Goal: Task Accomplishment & Management: Manage account settings

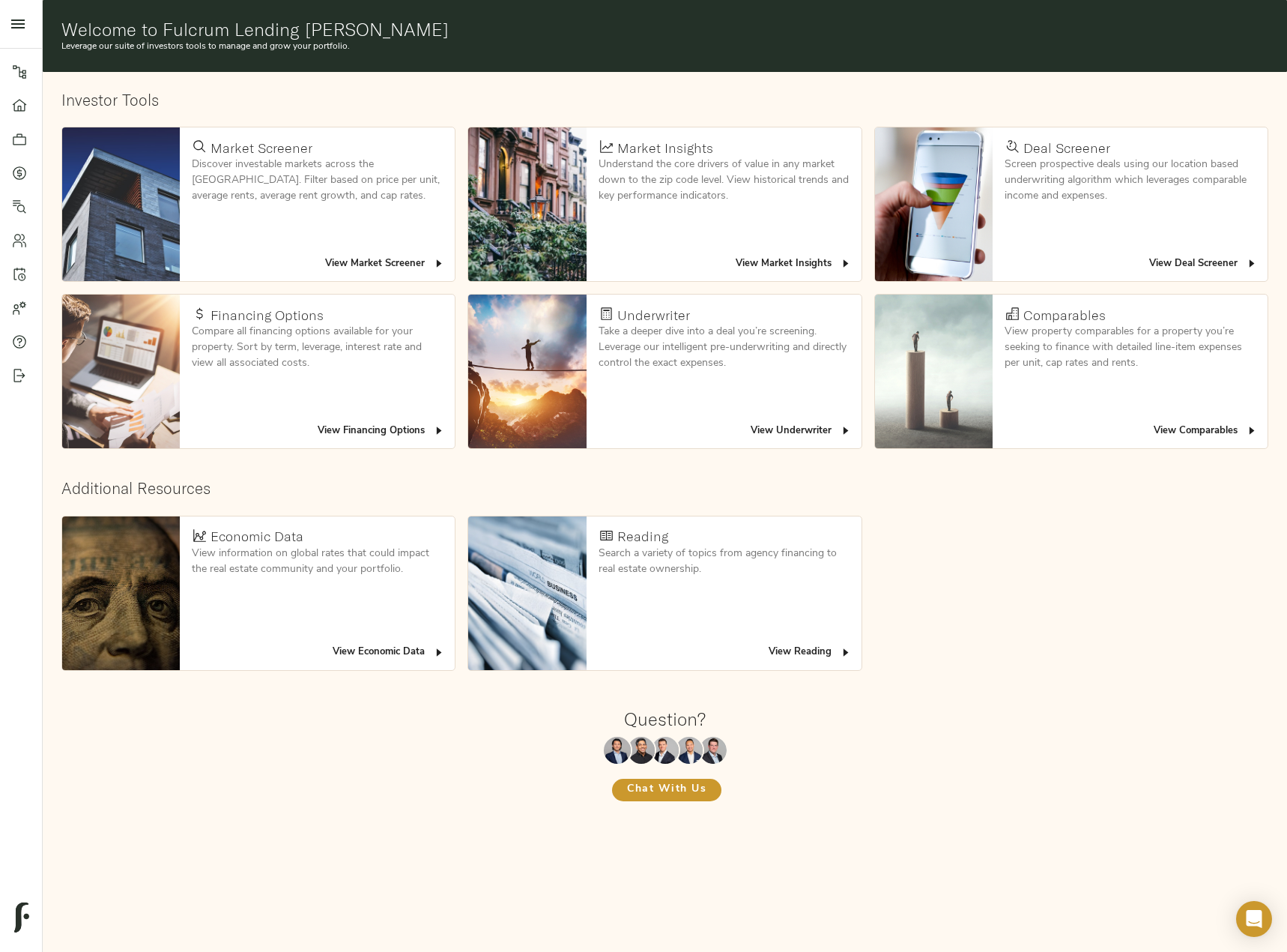
click at [20, 167] on icon at bounding box center [19, 172] width 15 height 15
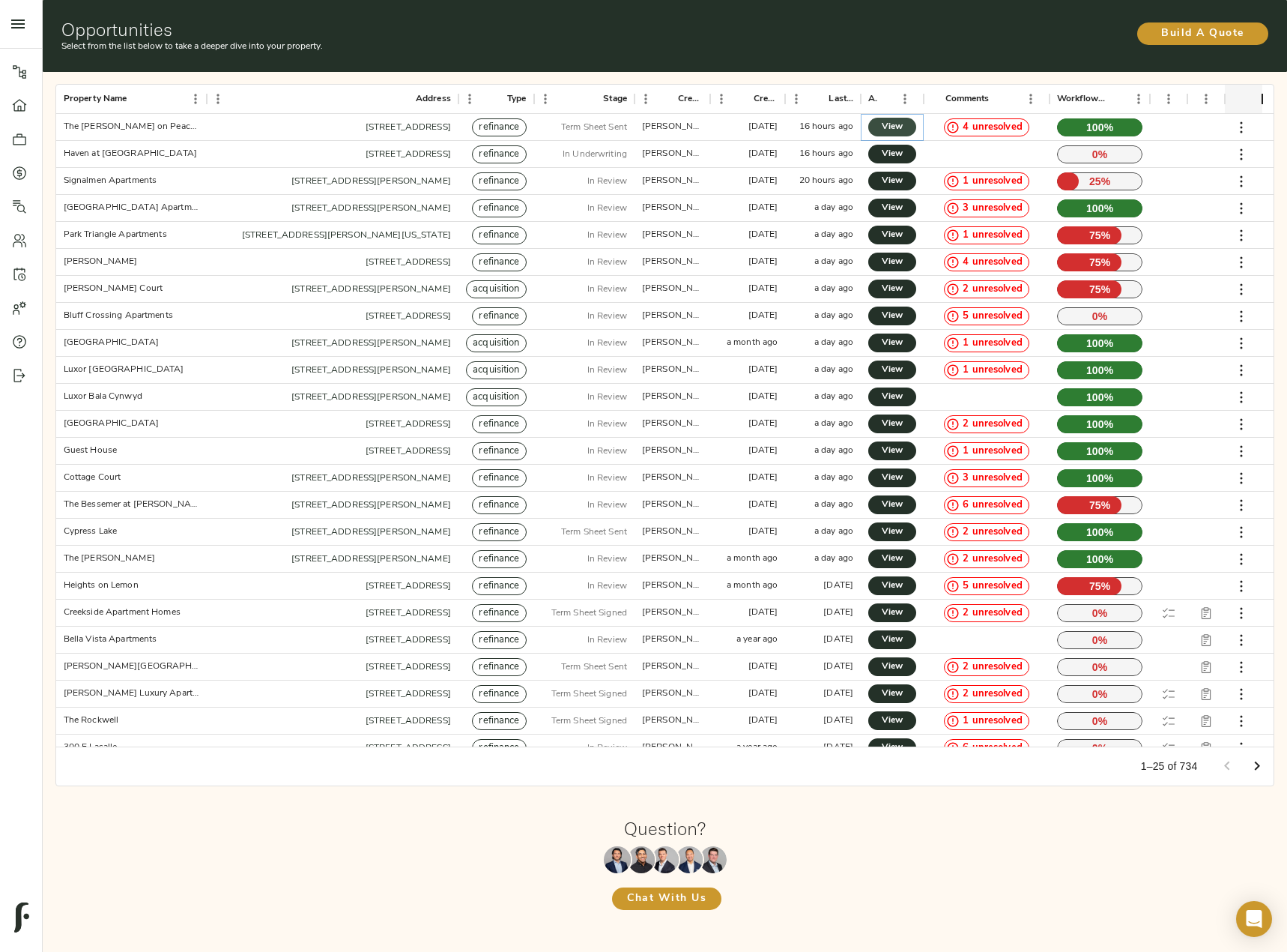
click at [897, 129] on span "View" at bounding box center [893, 127] width 18 height 16
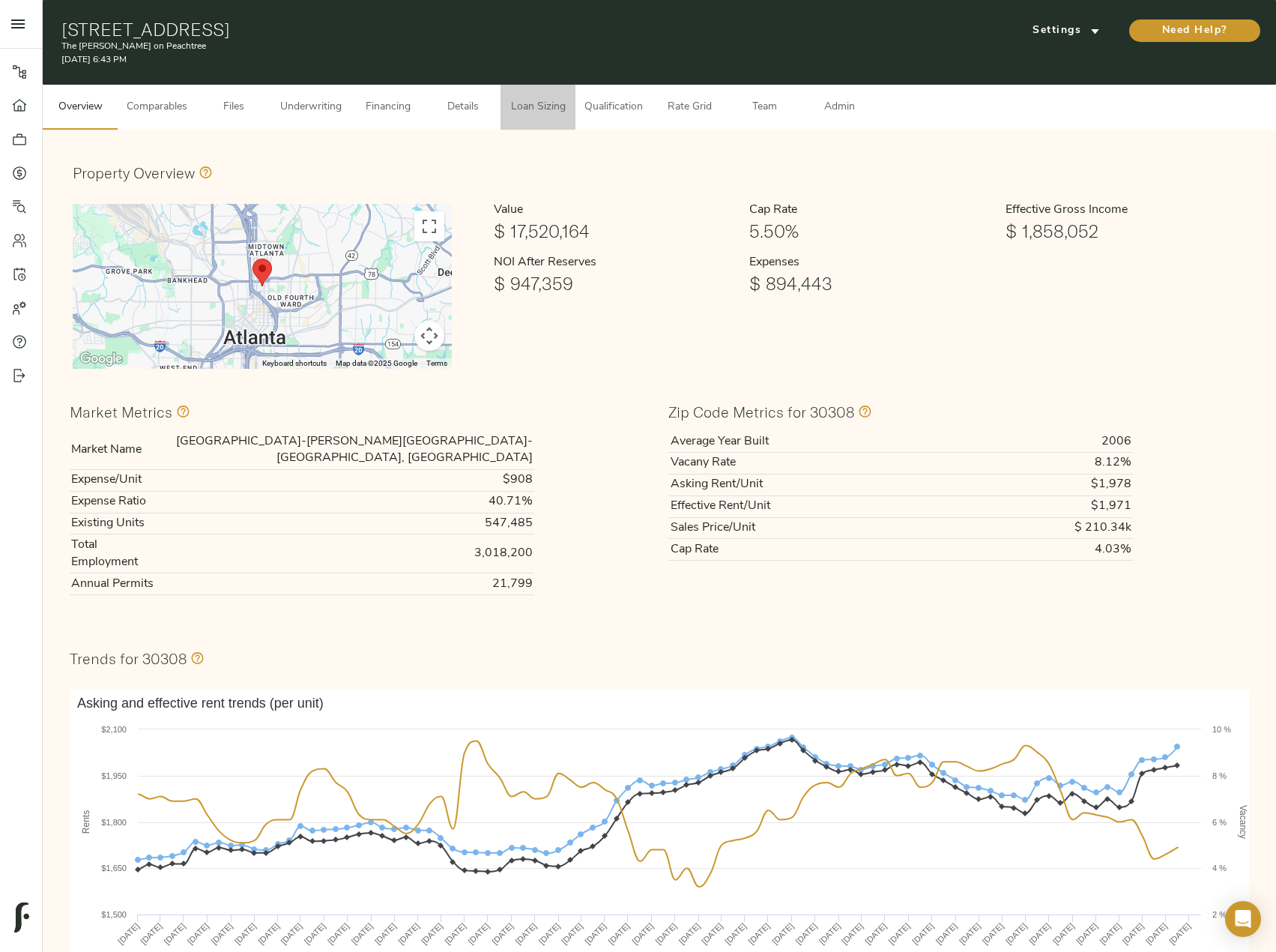
click at [546, 106] on span "Loan Sizing" at bounding box center [537, 107] width 56 height 19
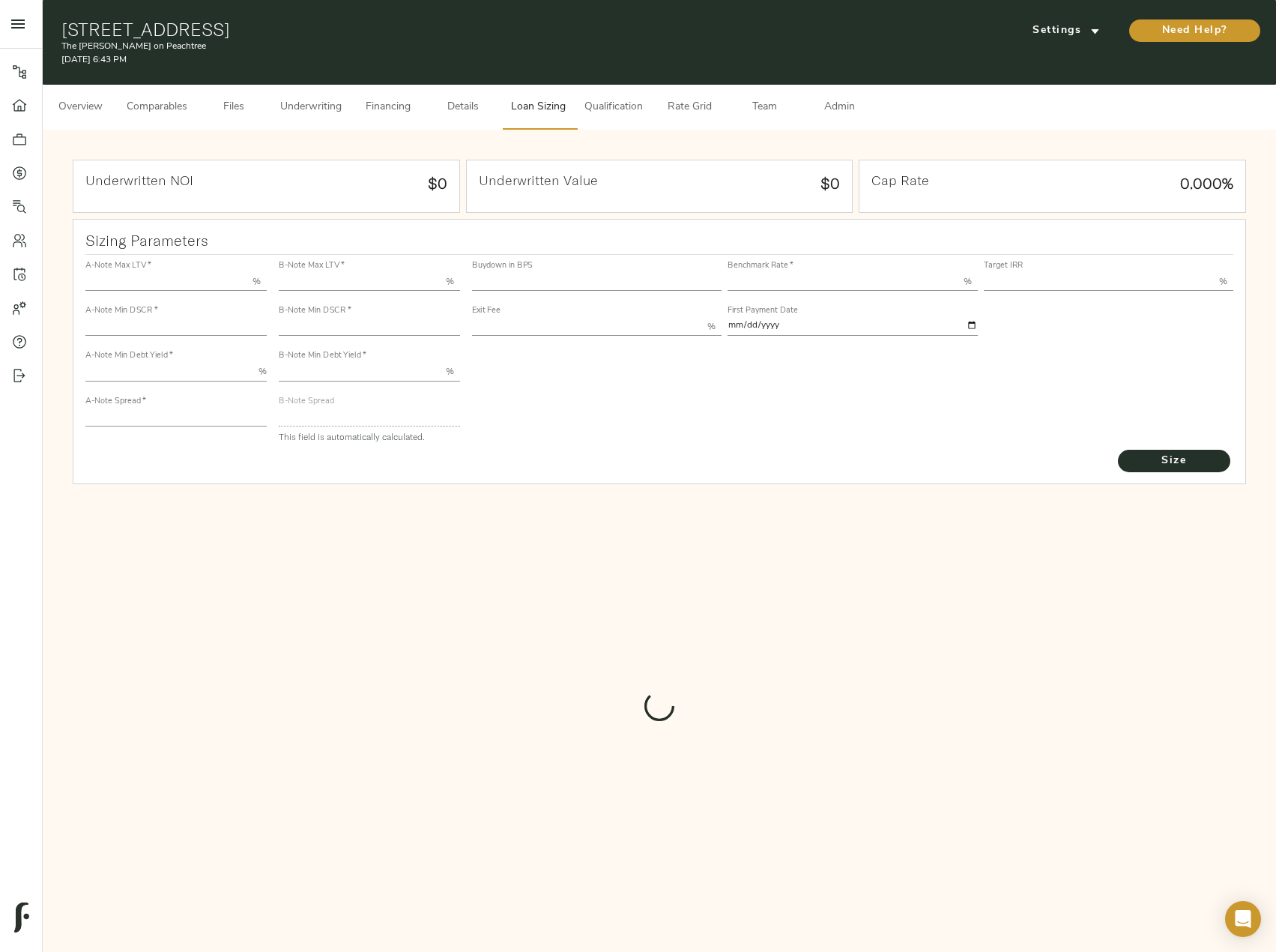
type input "55.000"
type input "1.4"
type input "10.00"
type input "220"
type input "80.000"
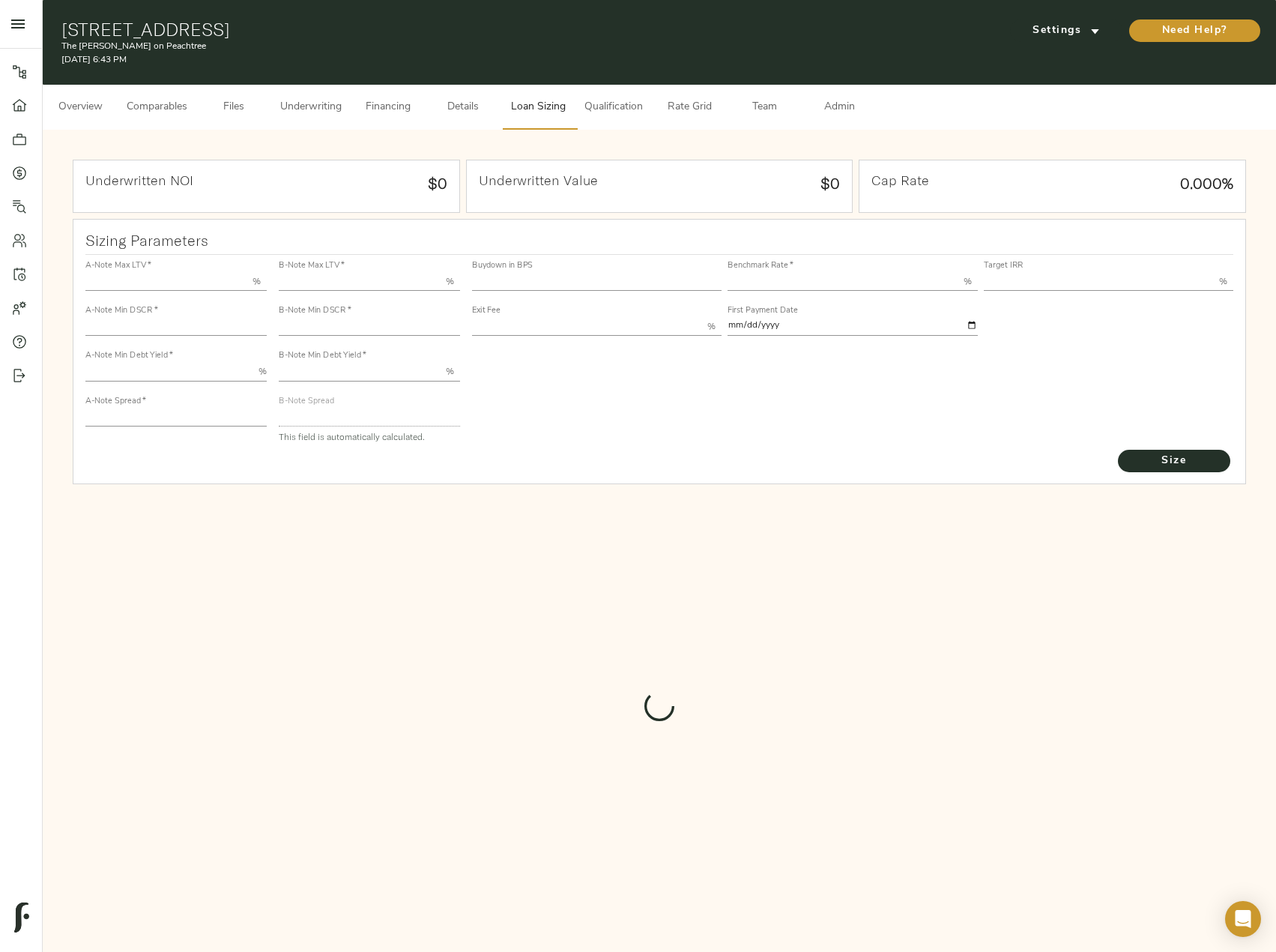
type input "1"
type input "2.00"
type input "544.5557972683306"
type input "53"
type input "3.75"
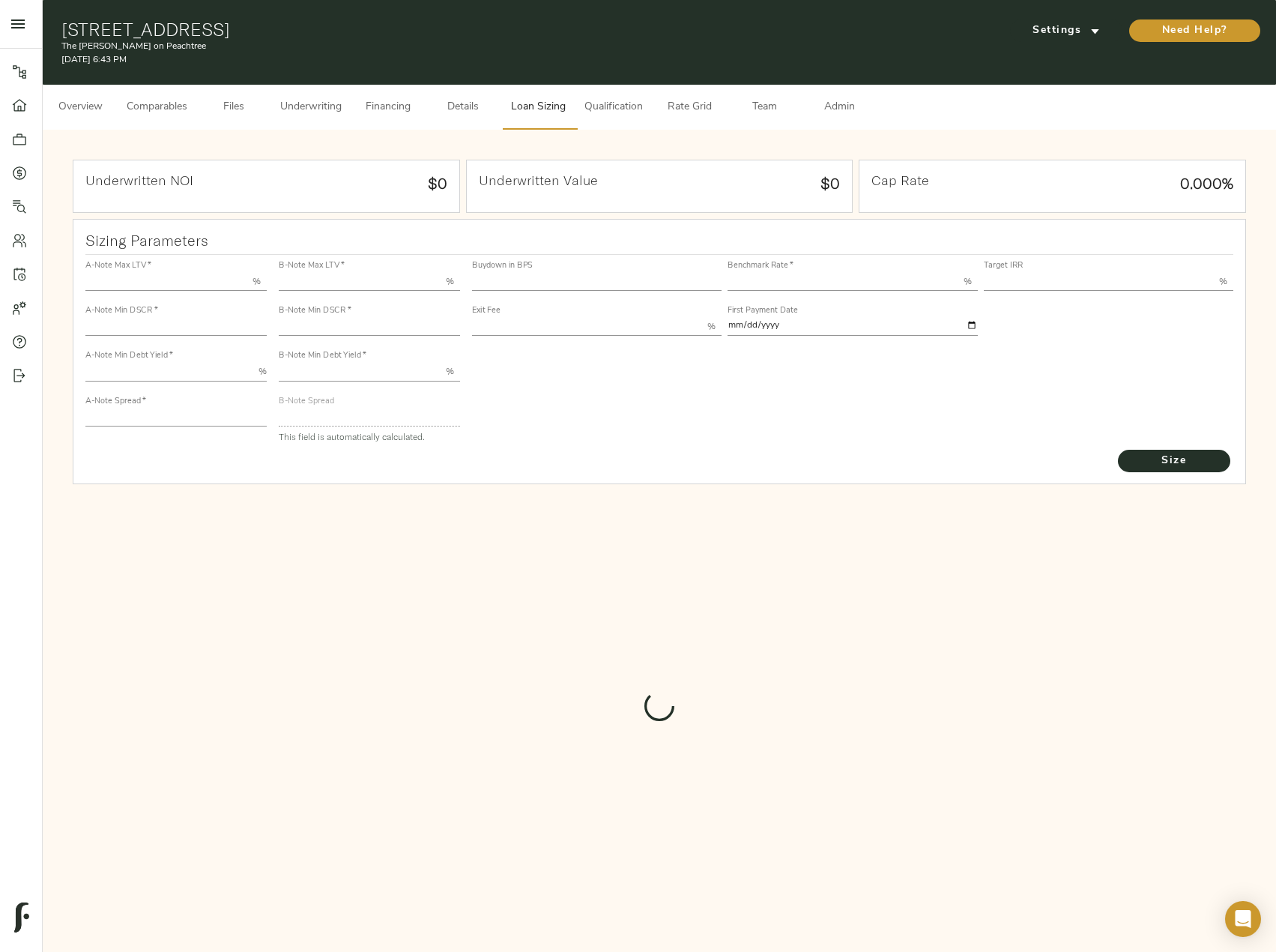
type input "13.00"
type input "1.00"
type input "[DATE]"
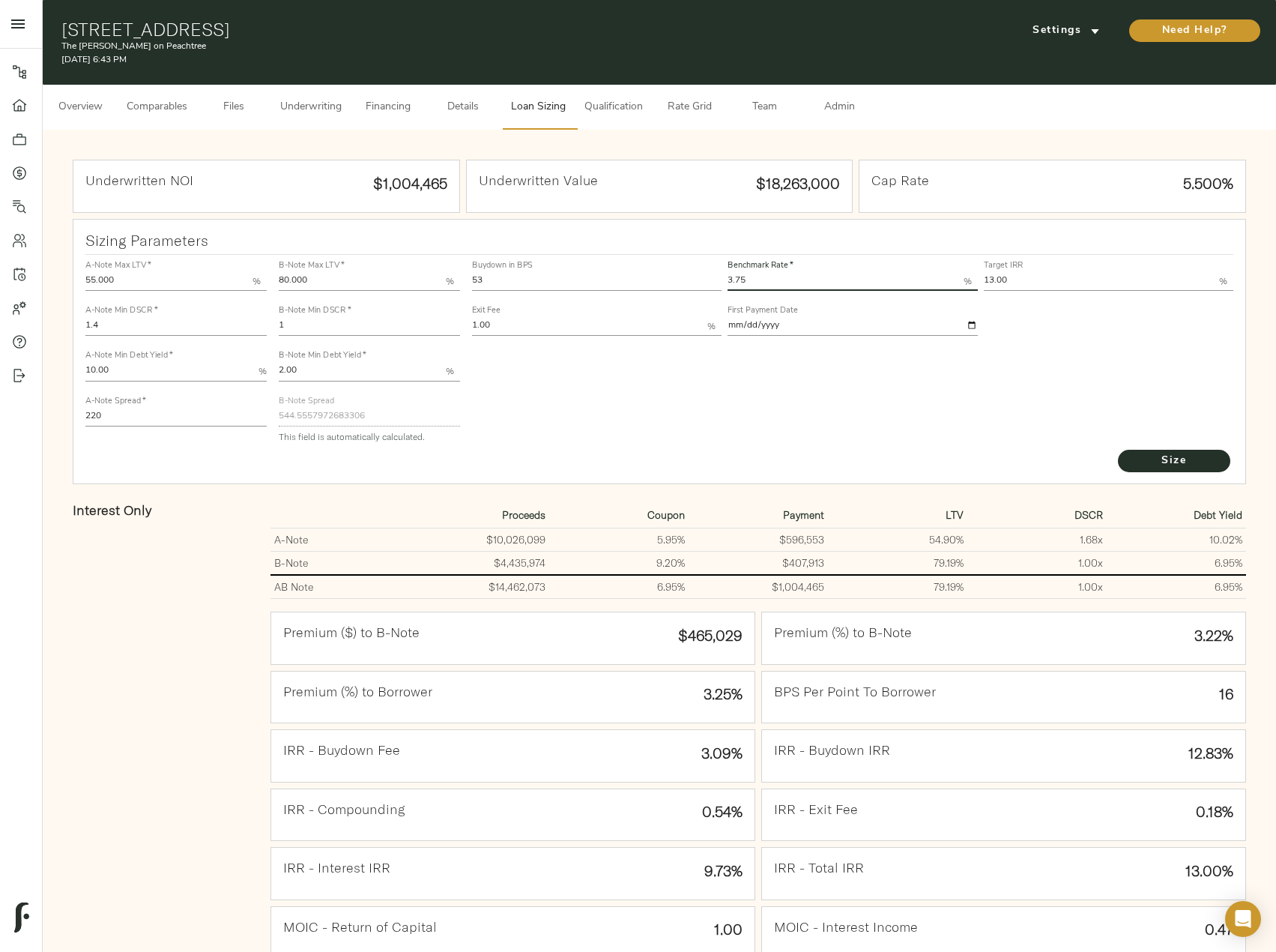
drag, startPoint x: 765, startPoint y: 278, endPoint x: 722, endPoint y: 278, distance: 43.0
click at [722, 278] on div "Buydown in BPS 53 Benchmark Rate   * 3.75 % Target IRR 13.00 % Exit Fee 1.00 % …" at bounding box center [852, 297] width 768 height 91
type input "3.69"
click at [1118, 450] on button "Size" at bounding box center [1174, 461] width 112 height 23
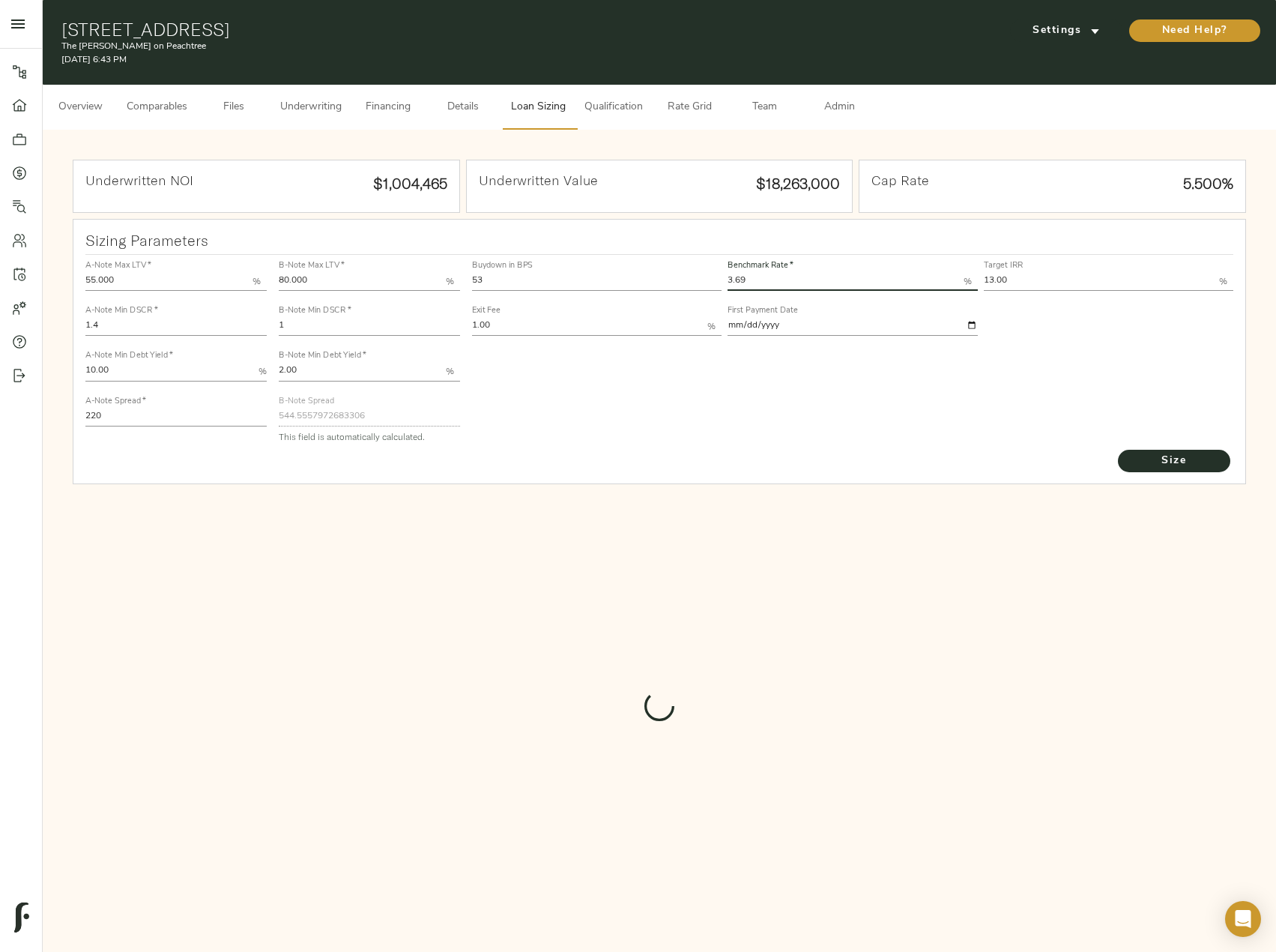
type input "547.0285740237393"
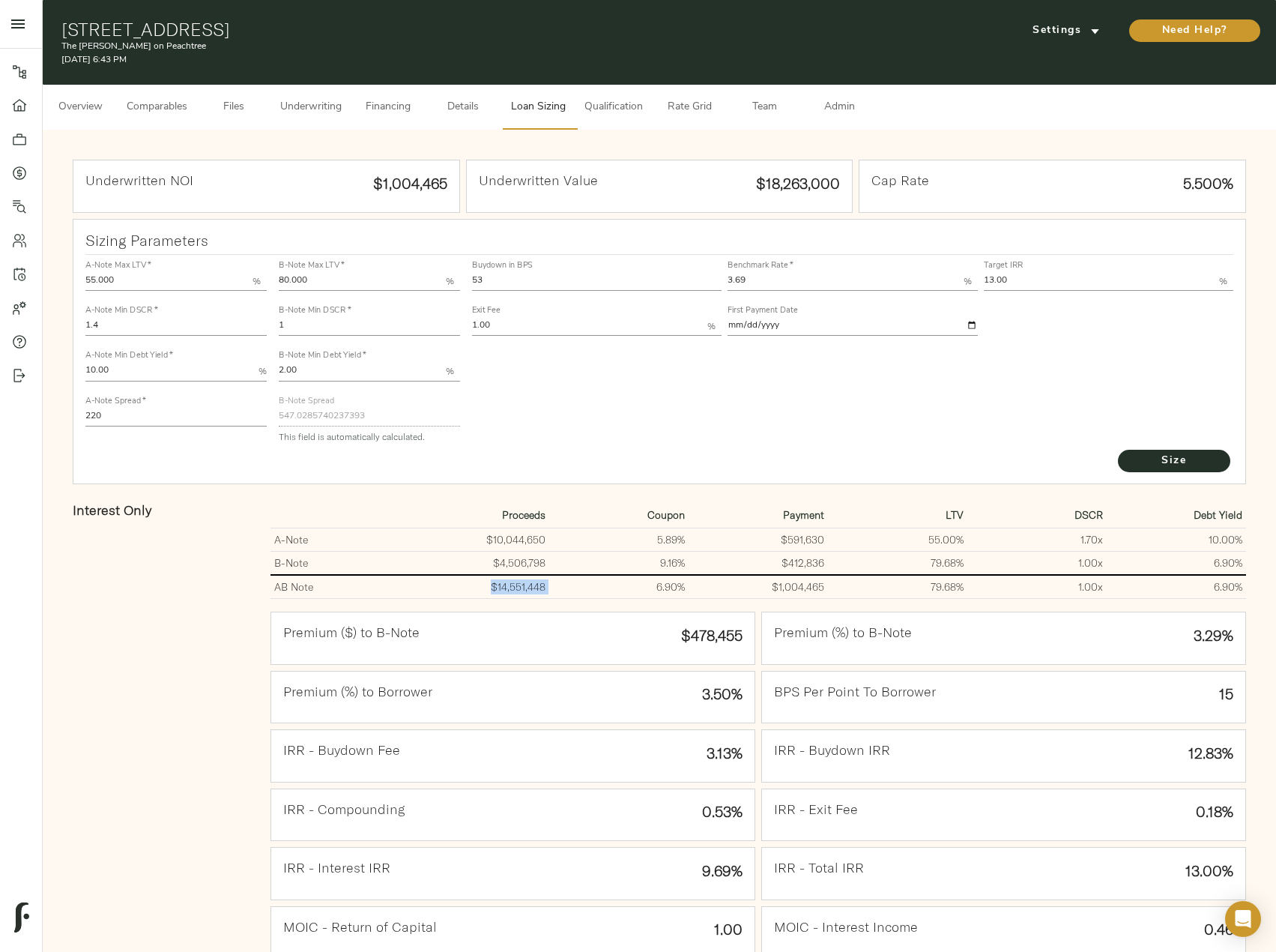
drag, startPoint x: 550, startPoint y: 582, endPoint x: 471, endPoint y: 582, distance: 79.0
click at [471, 582] on tr "AB Note $14,551,448 6.90% $1,004,465 79.68% 1.00 x 6.90%" at bounding box center [758, 586] width 976 height 24
copy td "$14,551,448"
click at [1206, 458] on span "Size" at bounding box center [1174, 461] width 82 height 19
click at [313, 115] on span "Underwriting" at bounding box center [311, 107] width 61 height 19
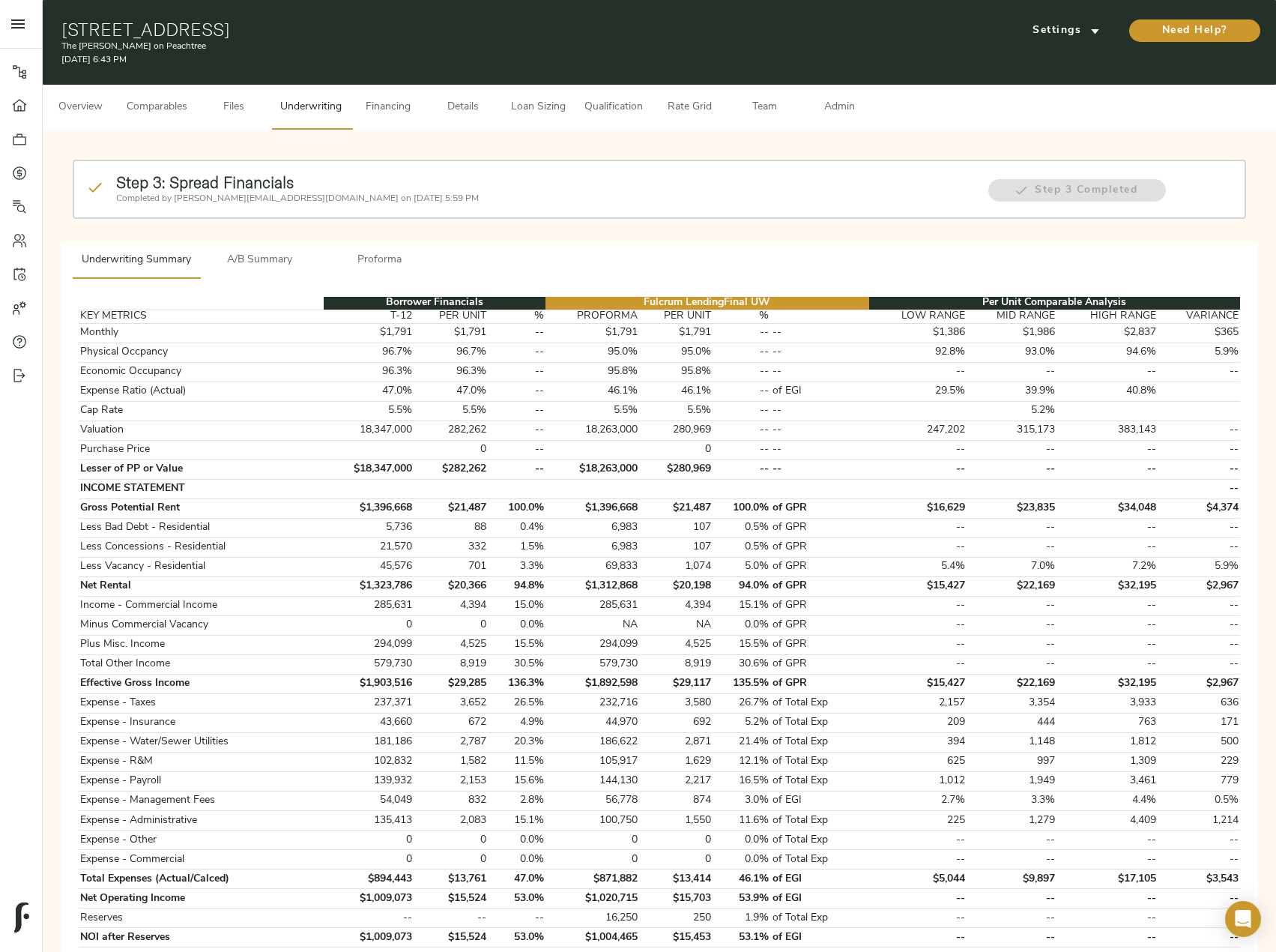
click at [275, 265] on span "A/B Summary" at bounding box center [260, 260] width 102 height 19
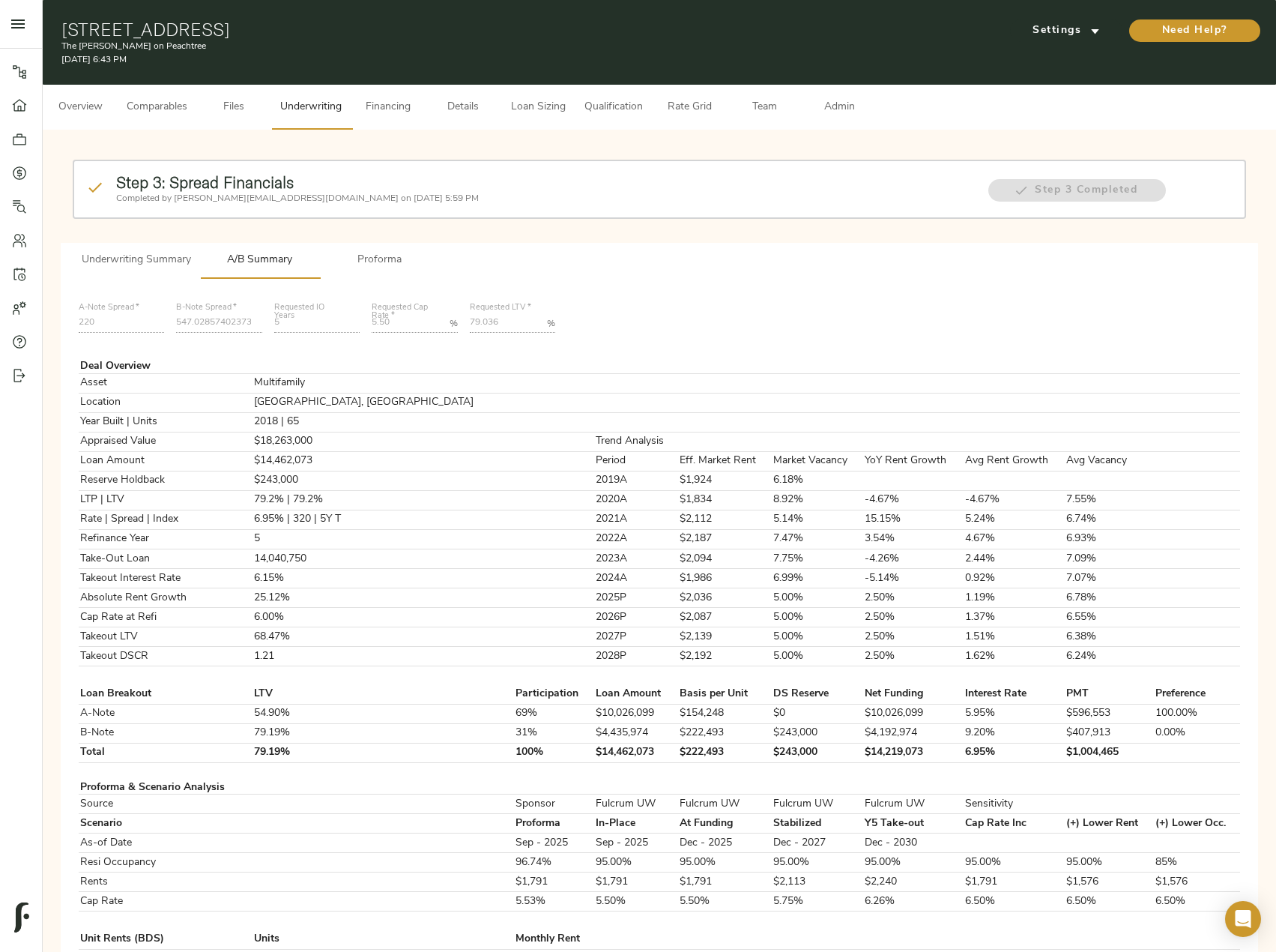
click at [543, 114] on span "Loan Sizing" at bounding box center [537, 107] width 56 height 19
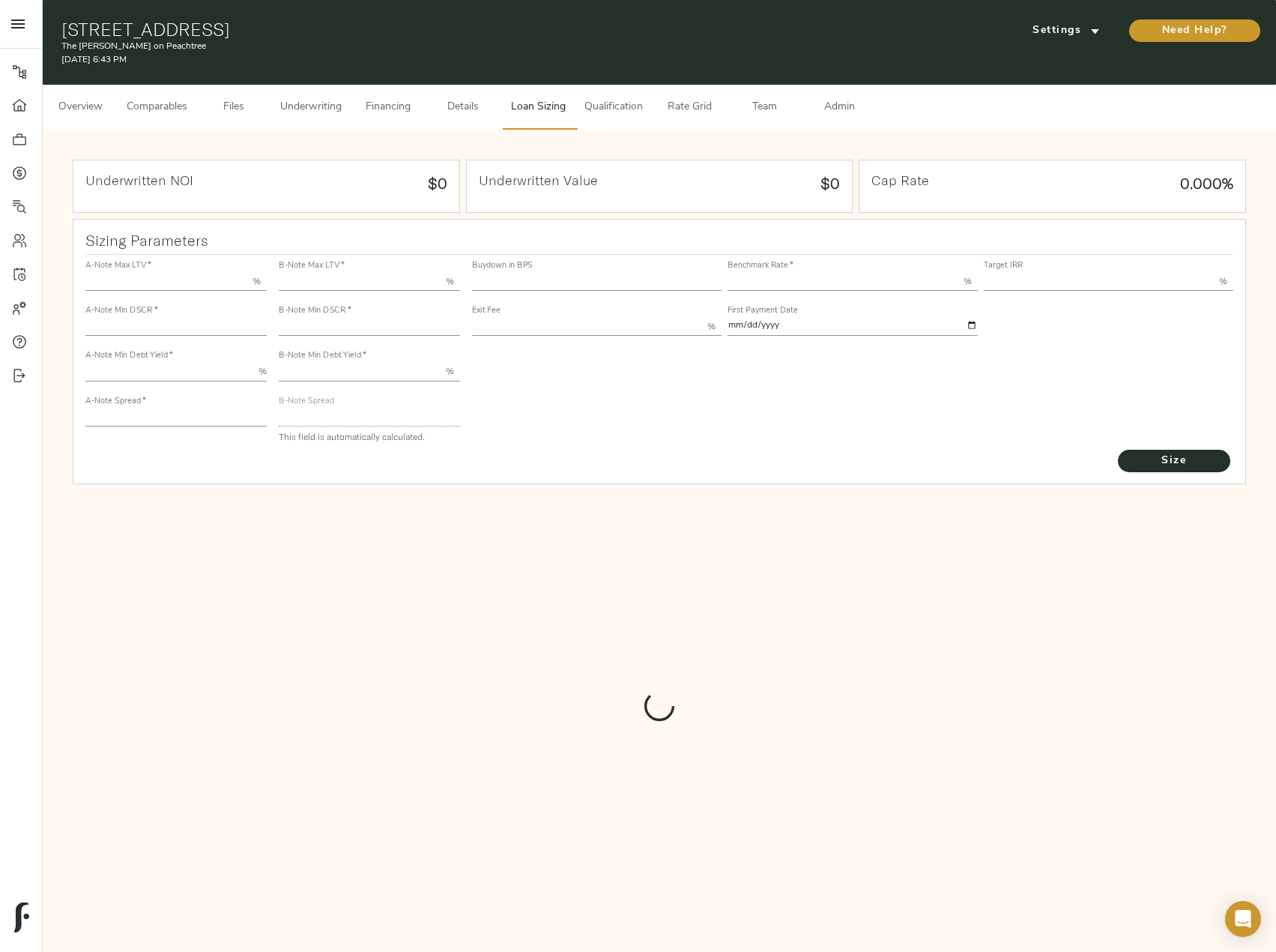
type input "55.000"
type input "1.4"
type input "10.00"
type input "220"
type input "80.000"
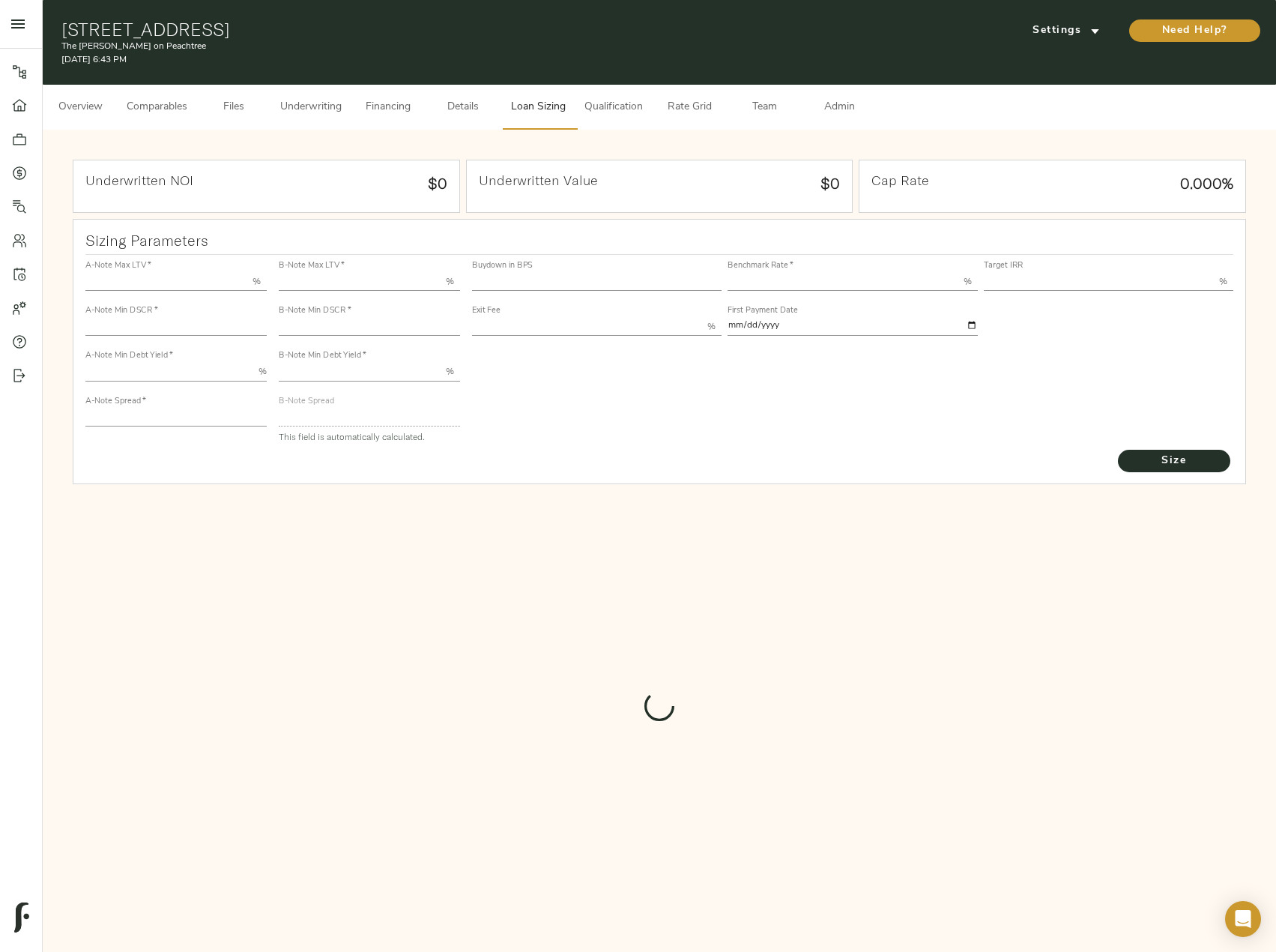
type input "1"
type input "2.00"
type input "547.0285740237393"
type input "53"
type input "3.69"
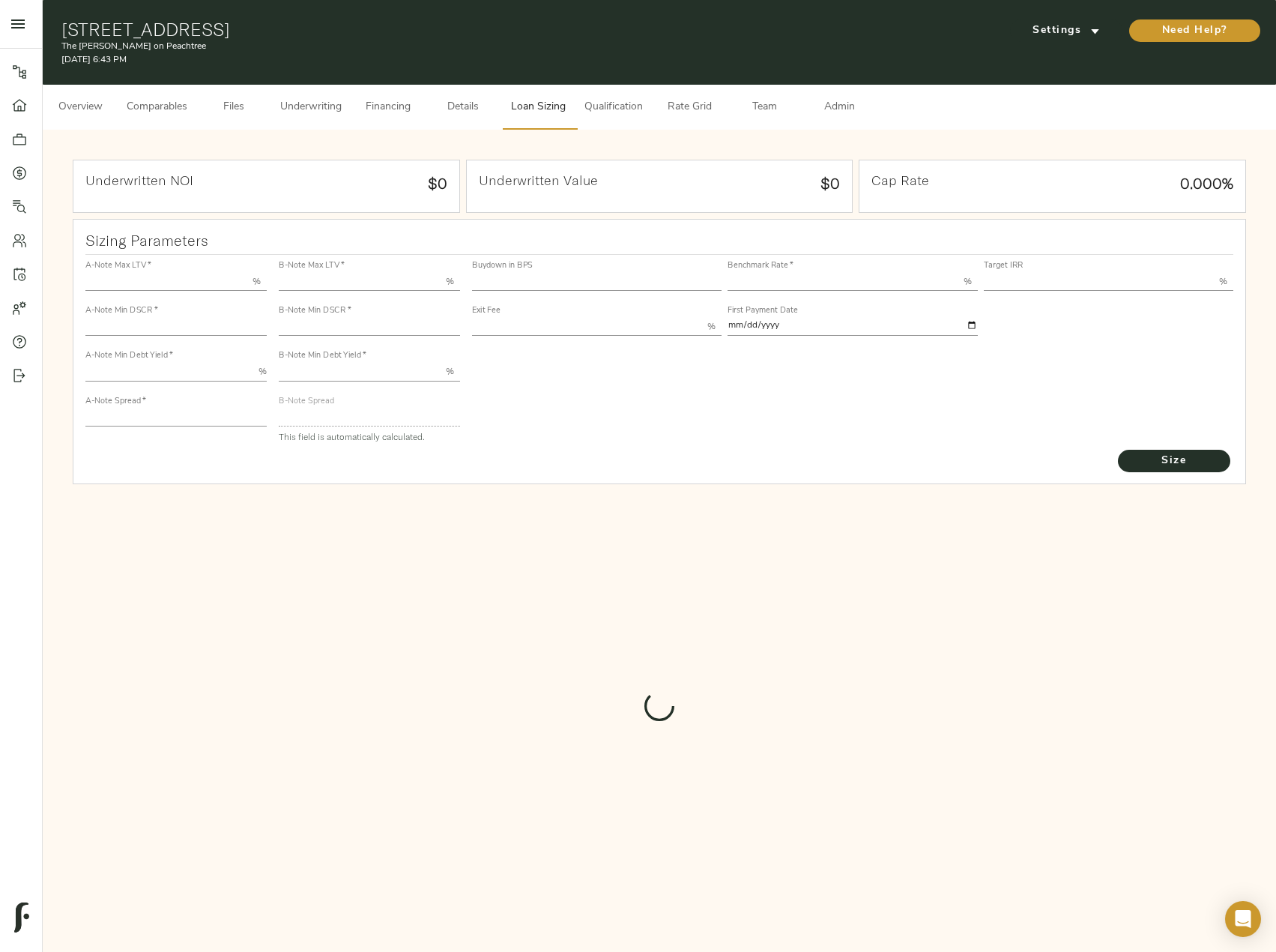
type input "13.00"
type input "1.00"
type input "[DATE]"
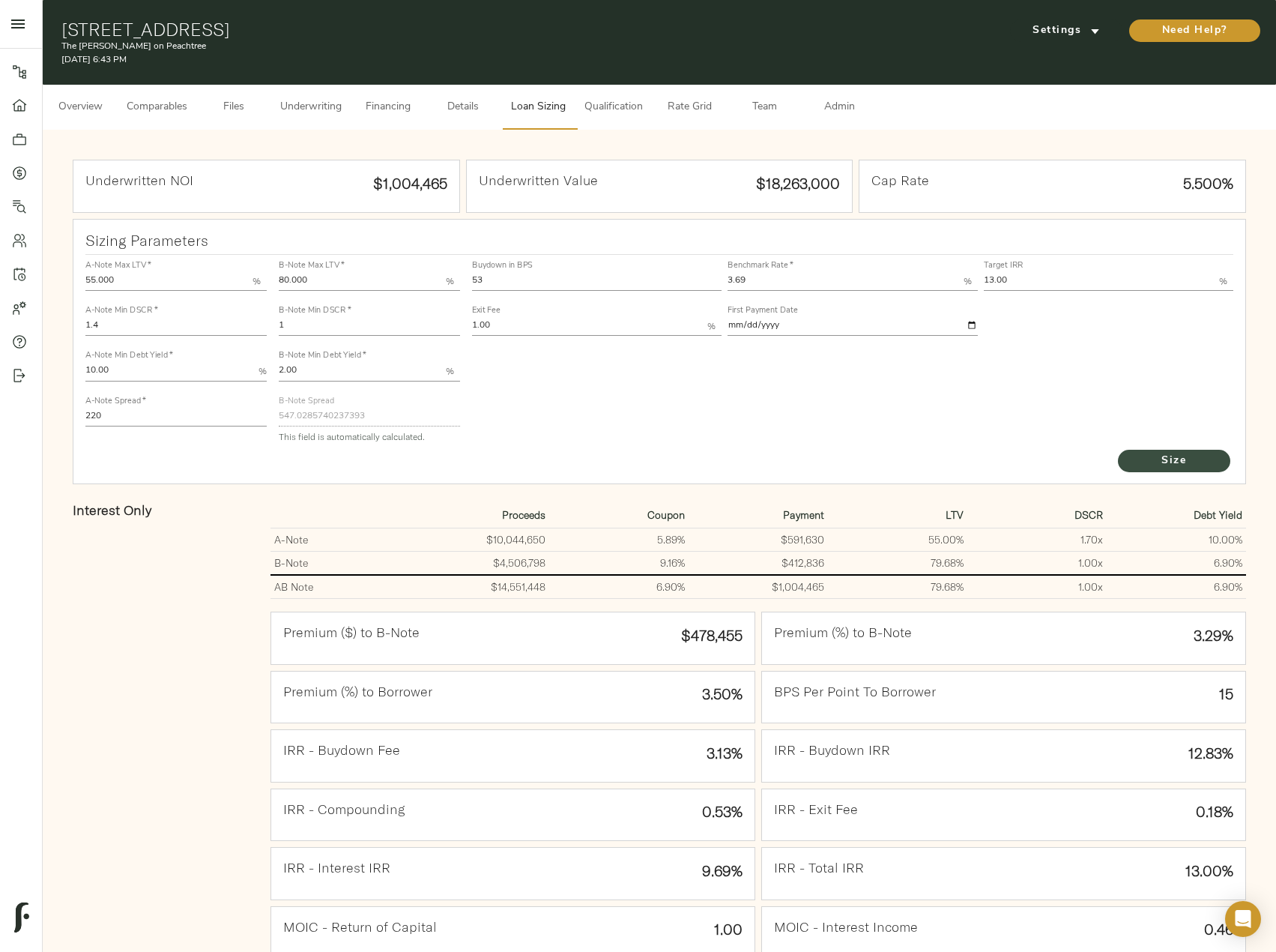
click at [1187, 458] on span "Size" at bounding box center [1174, 461] width 82 height 19
click at [308, 101] on span "Underwriting" at bounding box center [311, 107] width 61 height 19
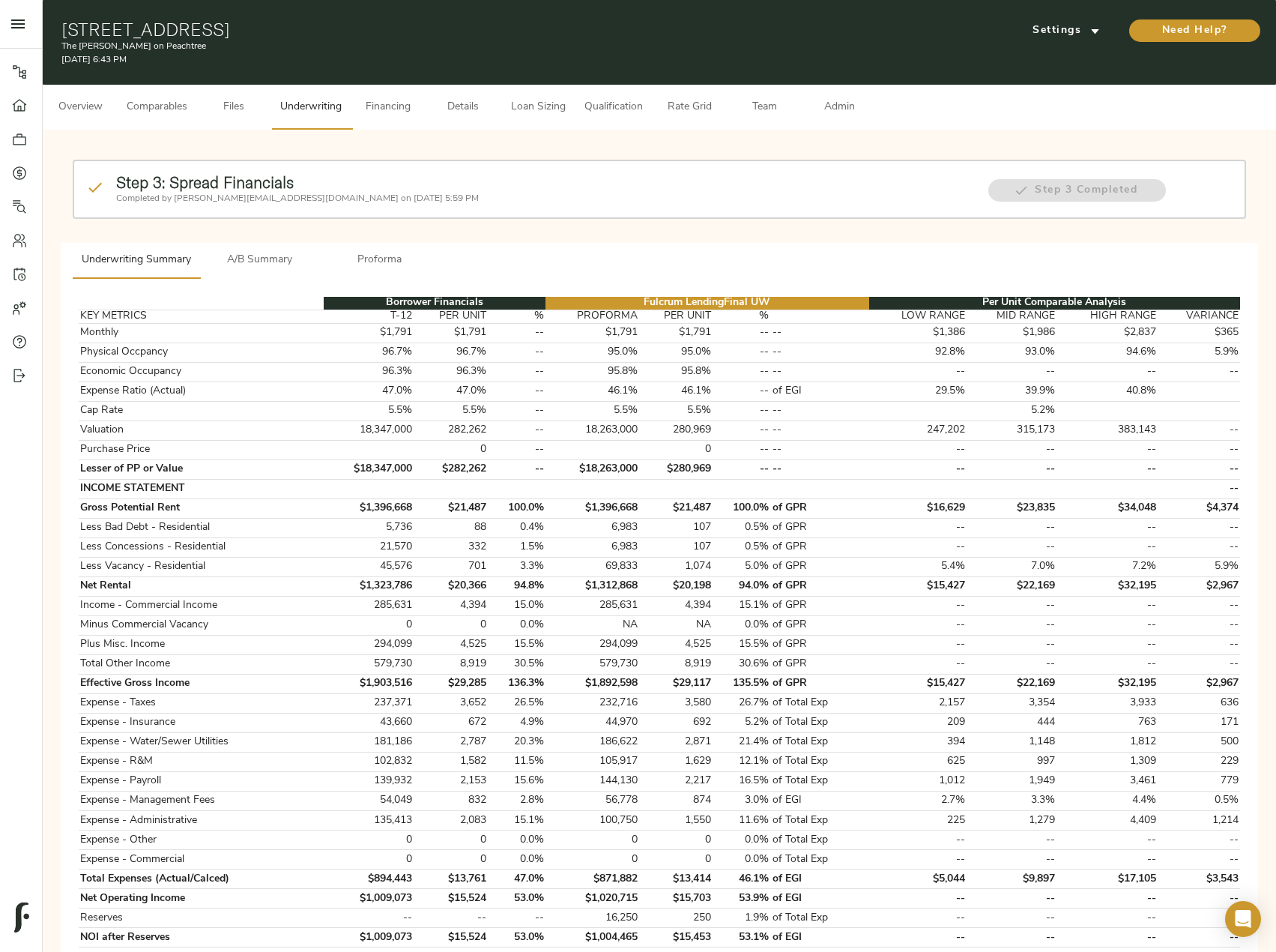
click at [280, 250] on button "A/B Summary" at bounding box center [260, 261] width 120 height 36
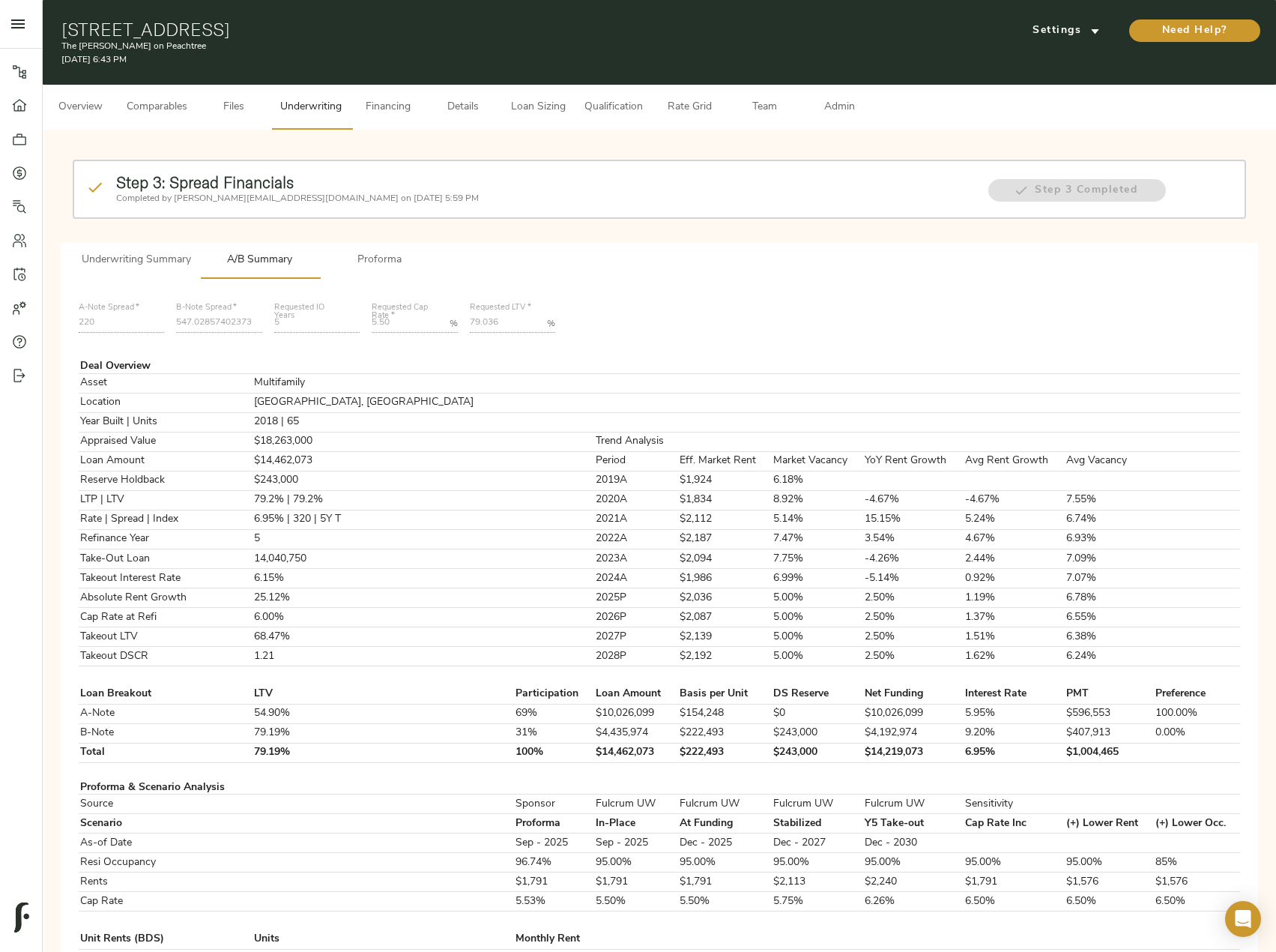
click at [539, 92] on button "Loan Sizing" at bounding box center [538, 106] width 75 height 45
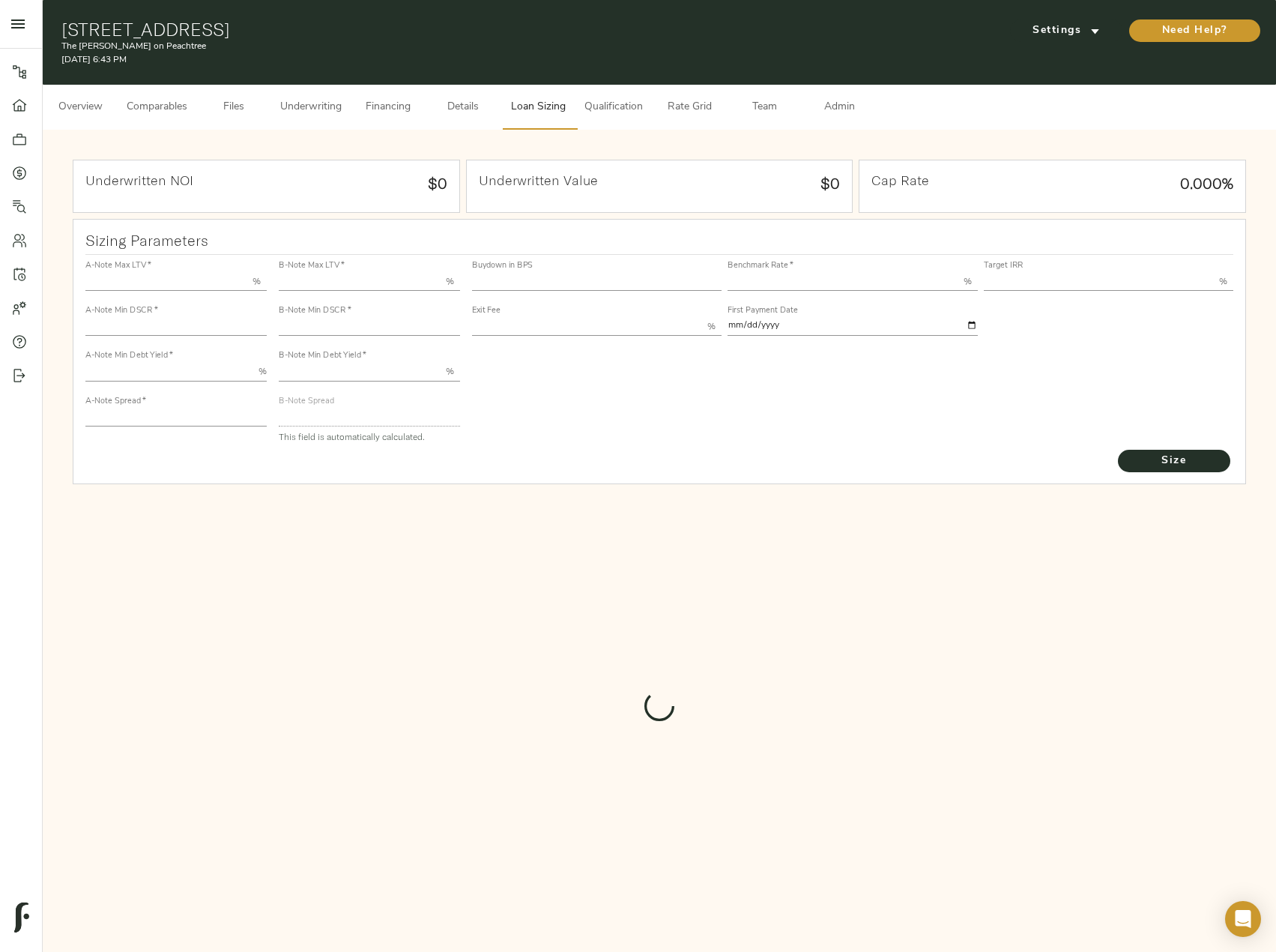
type input "55.000"
type input "1.4"
type input "10.00"
type input "220"
type input "80.000"
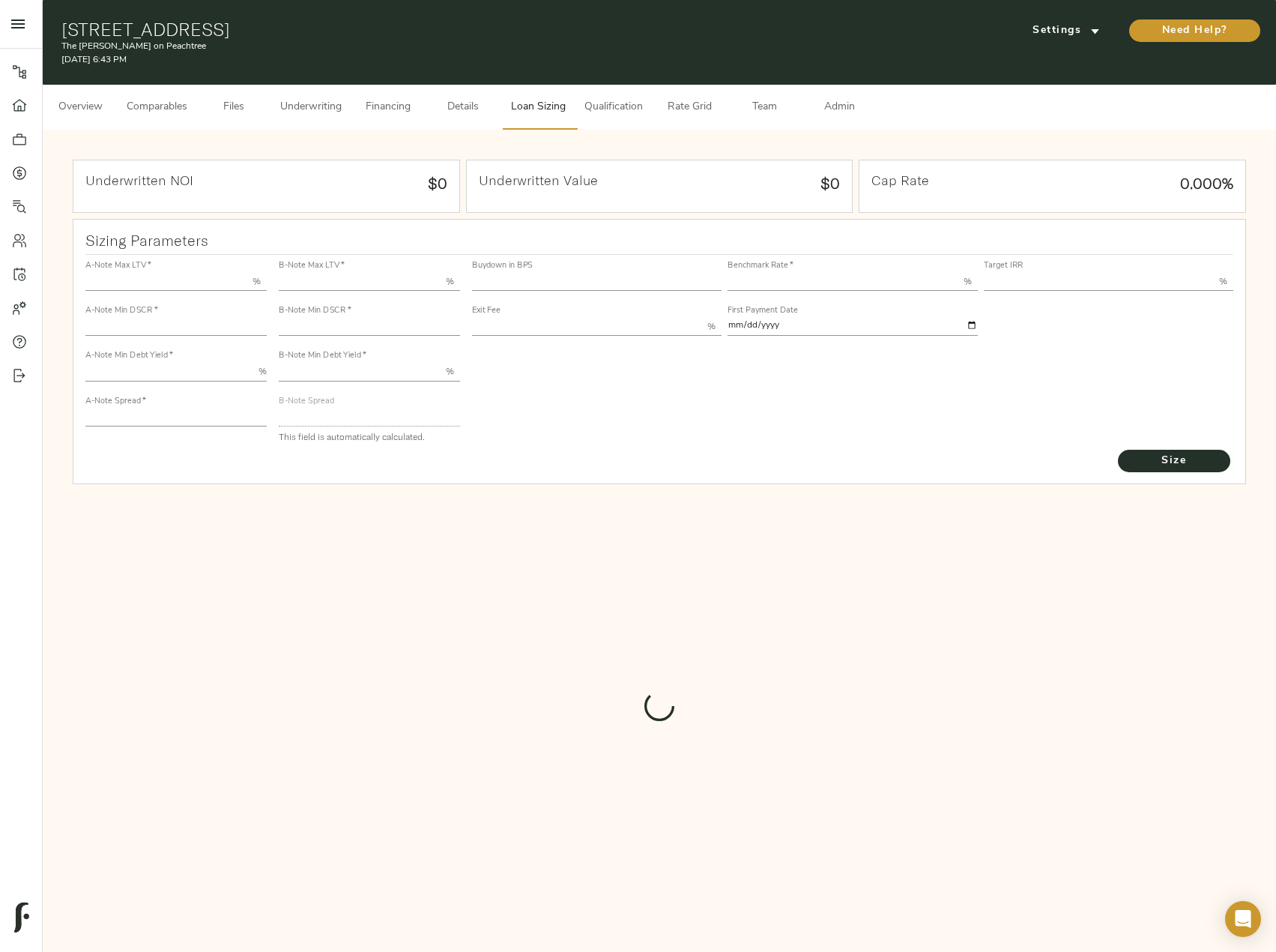
type input "1"
type input "2.00"
type input "547.0285740237393"
type input "53"
type input "3.69"
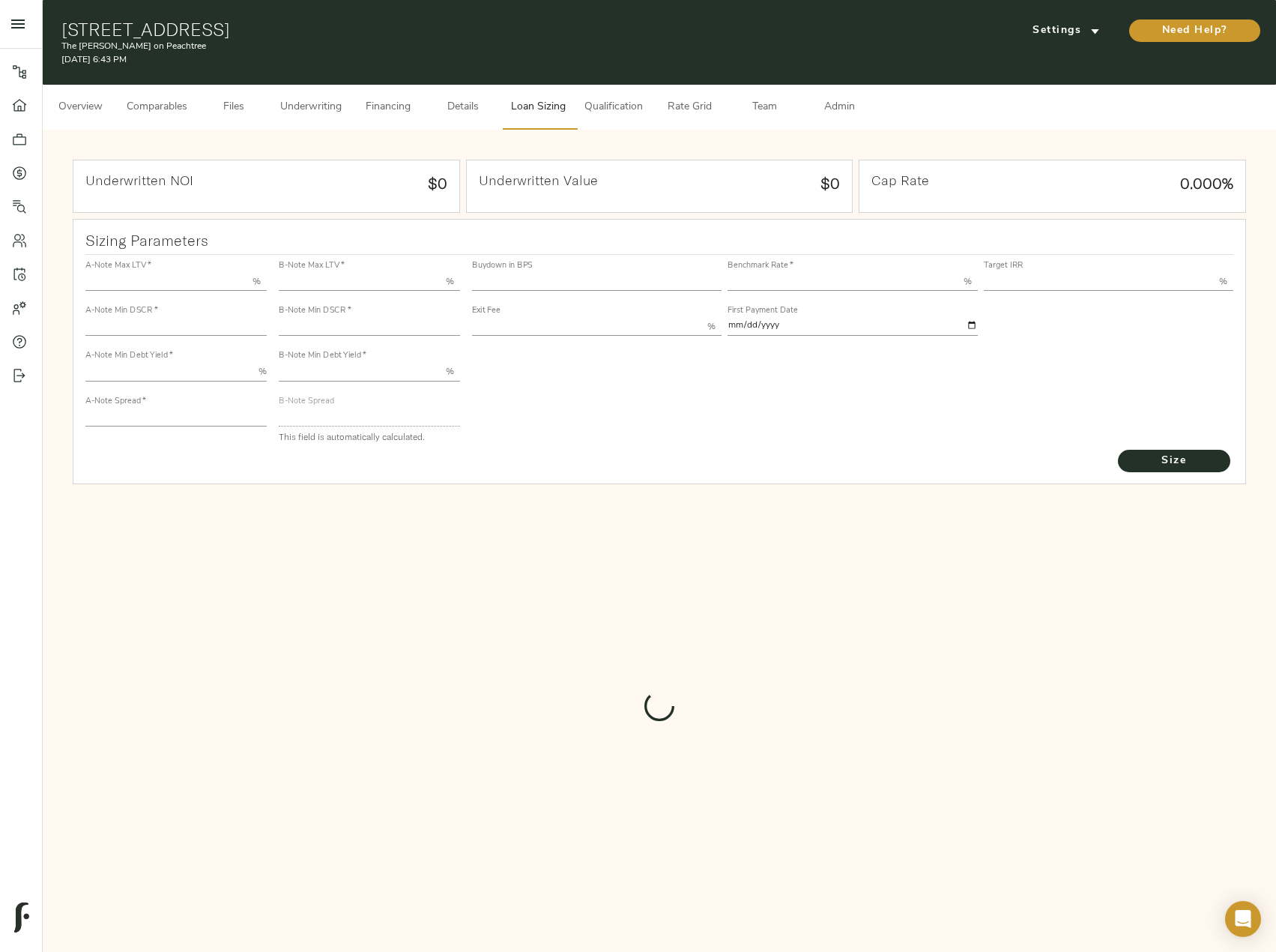
type input "13.00"
type input "1.00"
type input "[DATE]"
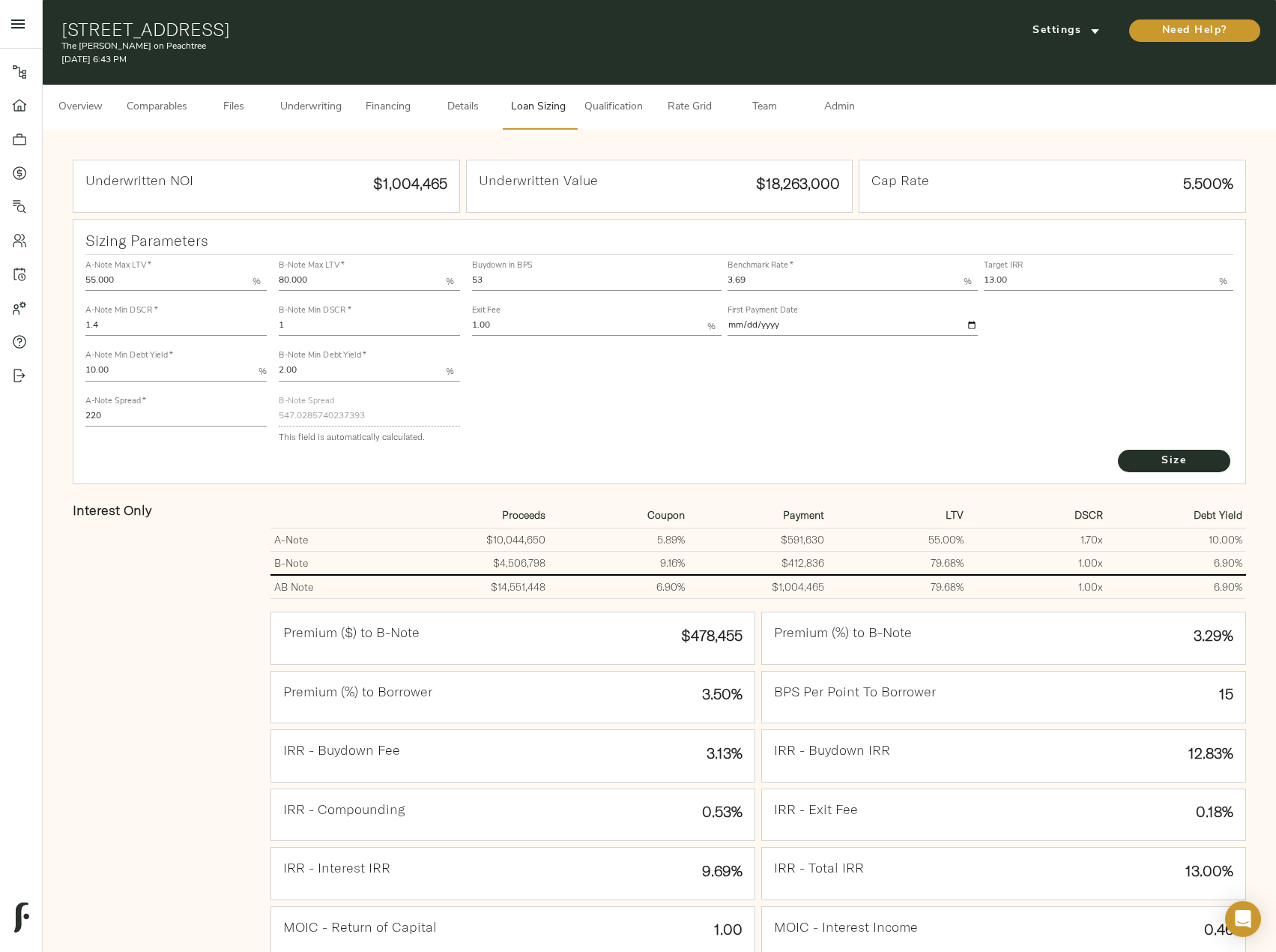
click at [302, 106] on span "Underwriting" at bounding box center [311, 107] width 61 height 19
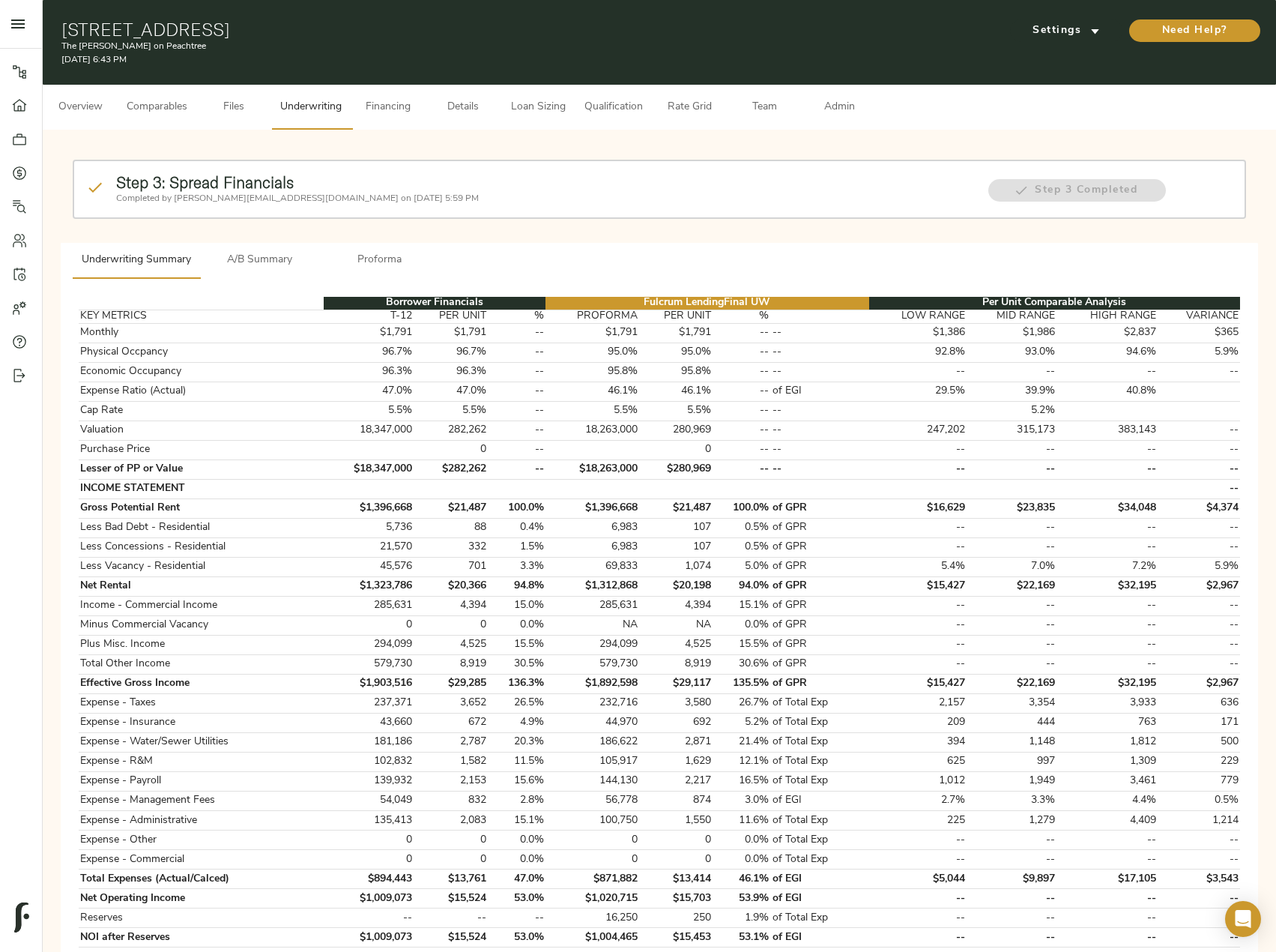
click at [283, 255] on span "A/B Summary" at bounding box center [260, 260] width 102 height 19
click at [267, 256] on span "A/B Summary" at bounding box center [260, 260] width 102 height 19
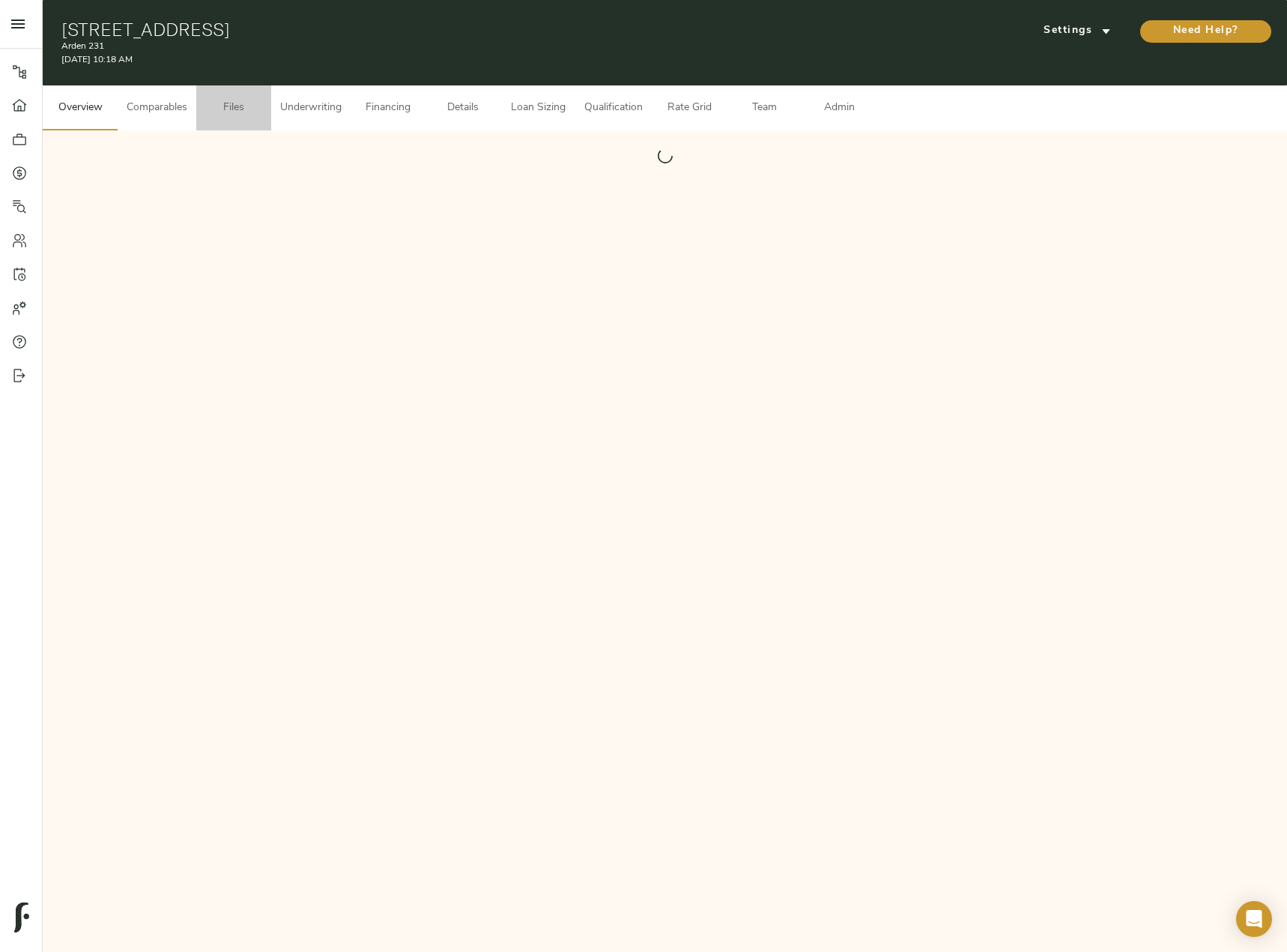
click at [242, 119] on button "Files" at bounding box center [234, 107] width 75 height 45
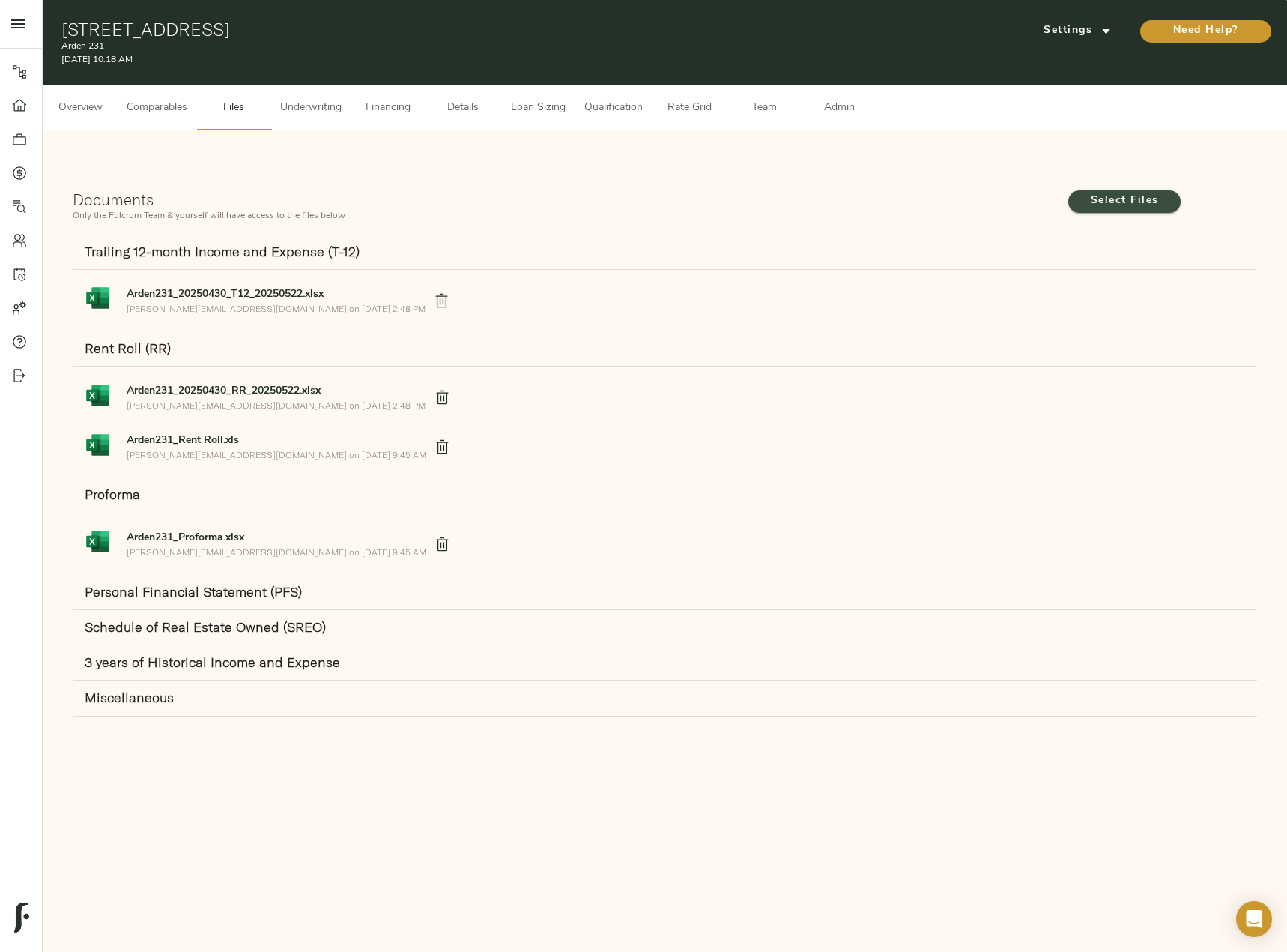
click at [1128, 207] on span "Select Files" at bounding box center [1125, 201] width 82 height 19
click at [0, 0] on input "Select Files" at bounding box center [0, 0] width 0 height 0
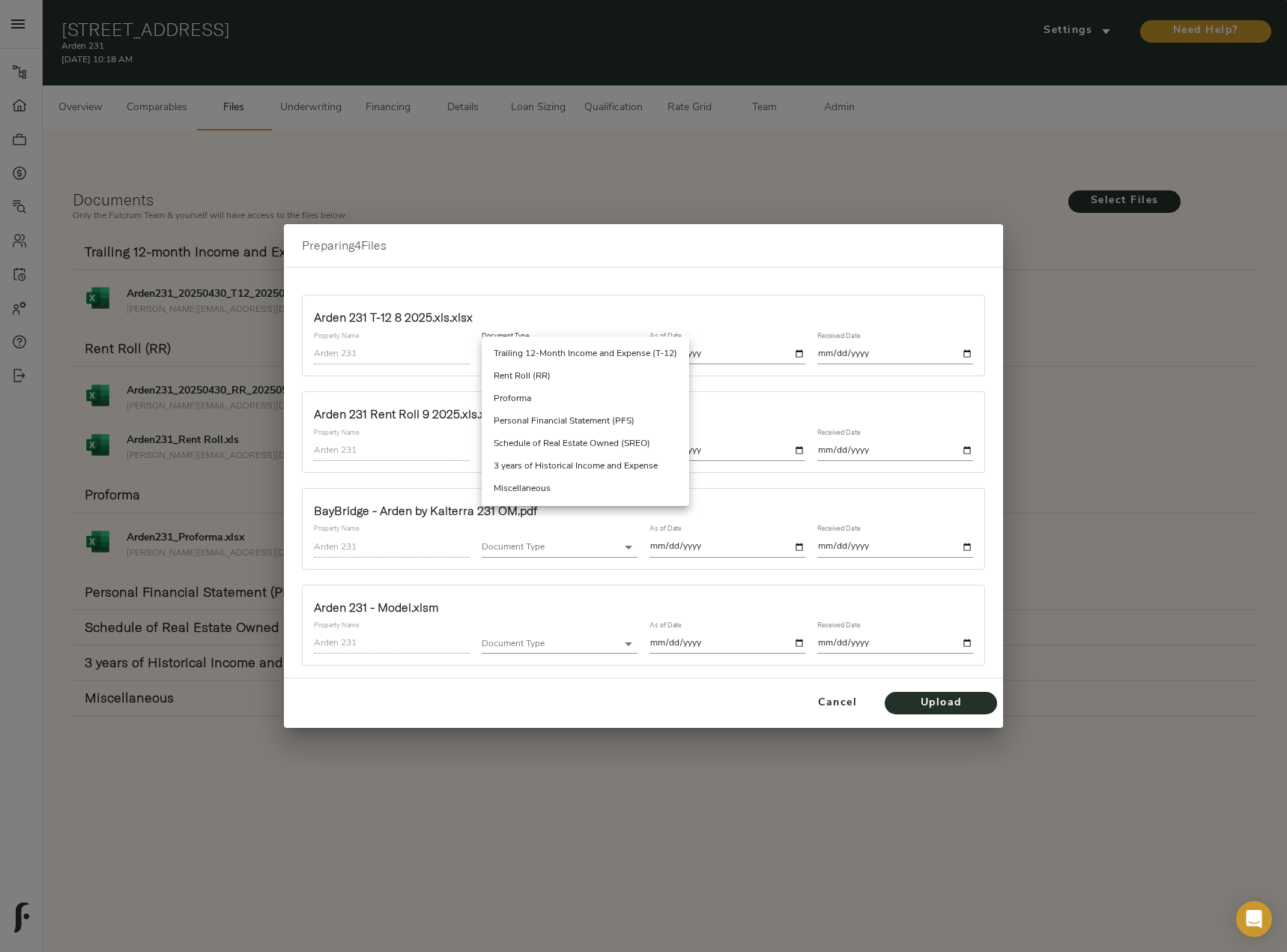
click at [625, 361] on body "Arden 231 - 231 Windsor Blvd, San Marcos, TX 78666 Pipeline Dashboard Portfolio…" at bounding box center [643, 492] width 1287 height 986
click at [575, 356] on li "Trailing 12-Month Income and Expense (T-12)" at bounding box center [586, 354] width 208 height 23
type input "trailing_twelve"
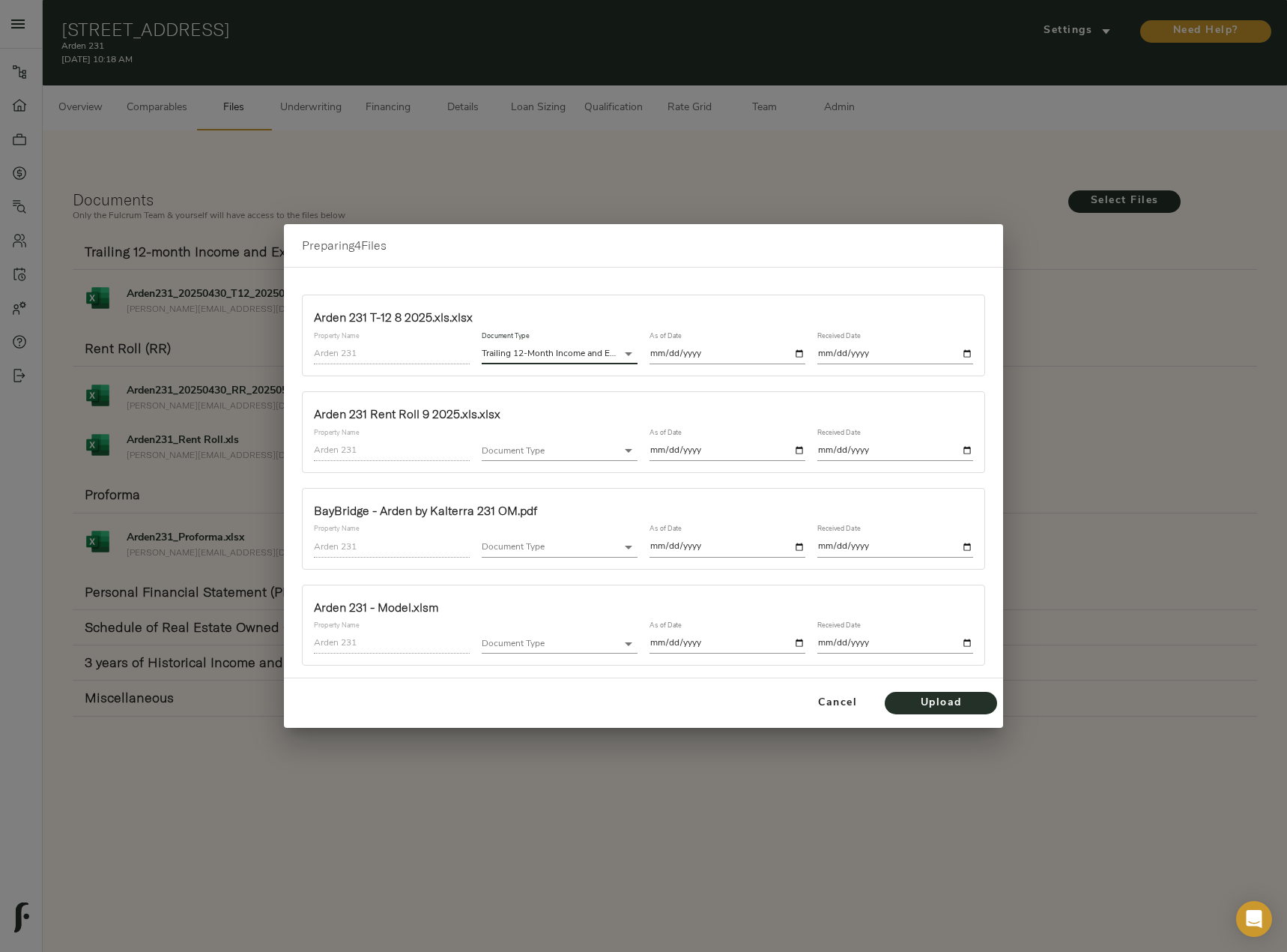
click at [797, 352] on input "date" at bounding box center [727, 354] width 156 height 20
type input "2025-08-31"
click at [967, 354] on input "date" at bounding box center [895, 354] width 156 height 20
type input "2025-09-29"
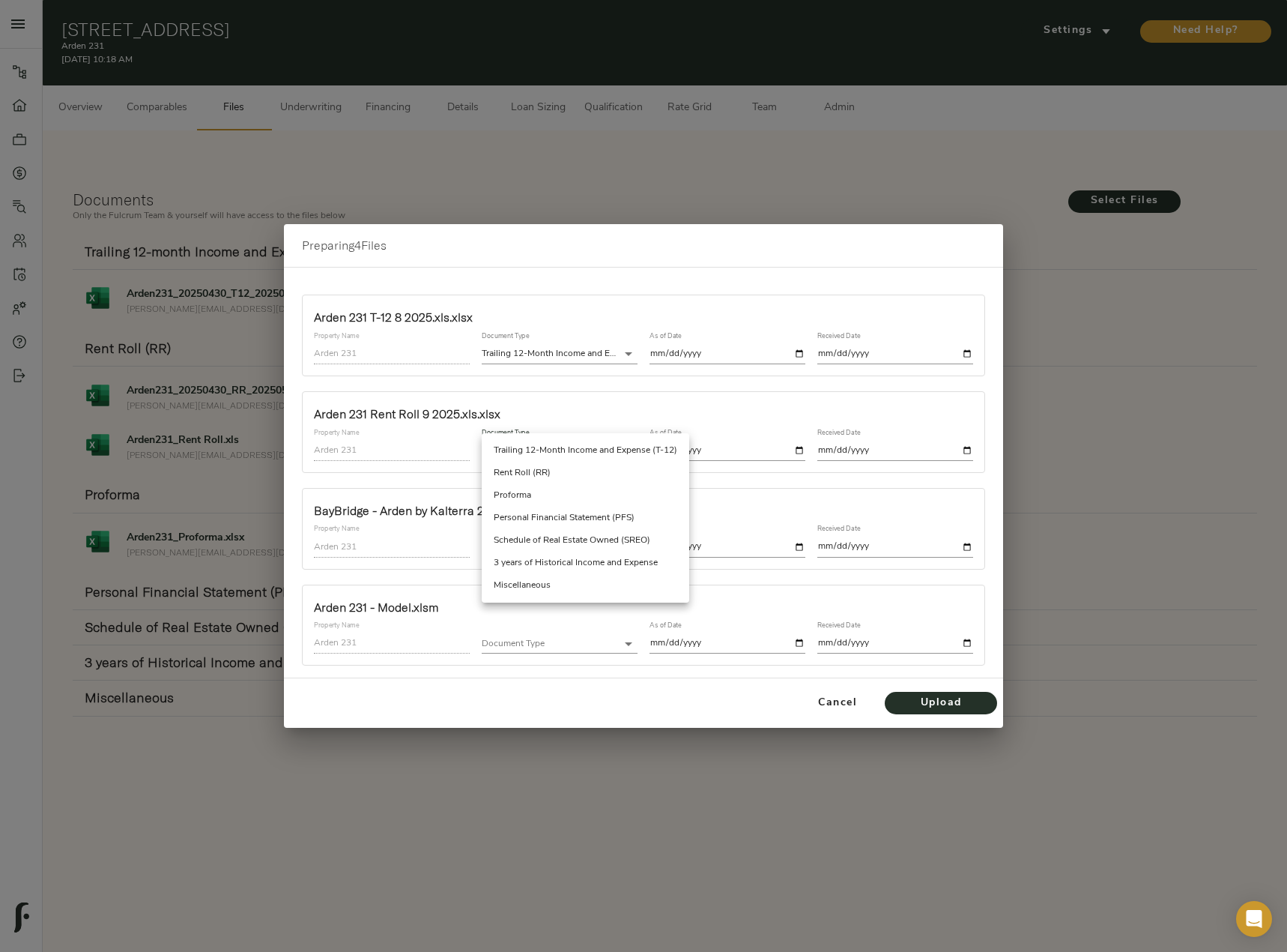
click at [573, 447] on body "Arden 231 - 231 Windsor Blvd, San Marcos, TX 78666 Pipeline Dashboard Portfolio…" at bounding box center [643, 492] width 1287 height 986
click at [571, 469] on li "Rent Roll (RR)" at bounding box center [586, 473] width 208 height 23
type input "rent_roll"
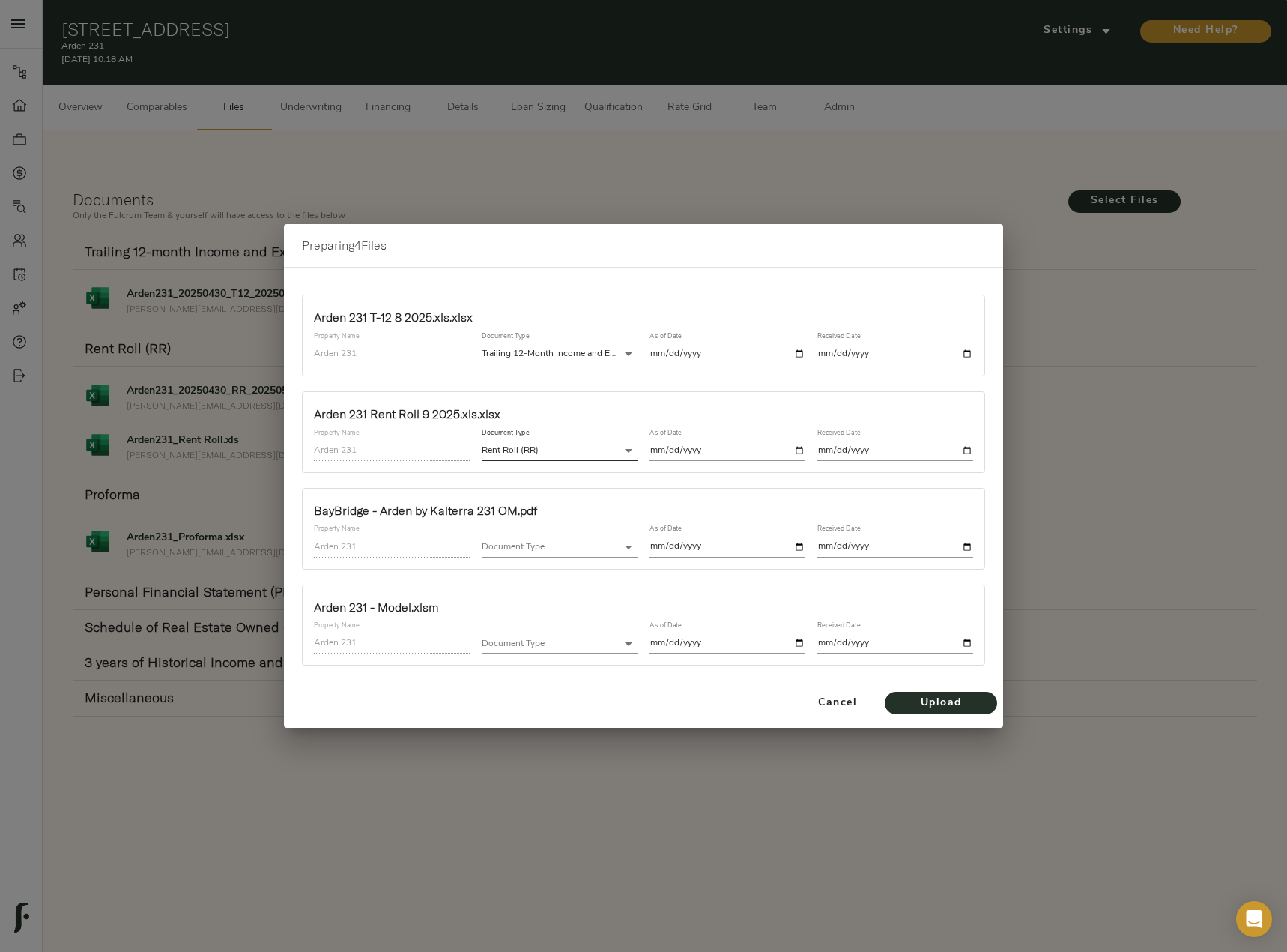
click at [799, 452] on input "date" at bounding box center [727, 451] width 156 height 20
type input "2025-09-02"
click at [965, 446] on input "date" at bounding box center [895, 451] width 156 height 20
type input "2025-09-29"
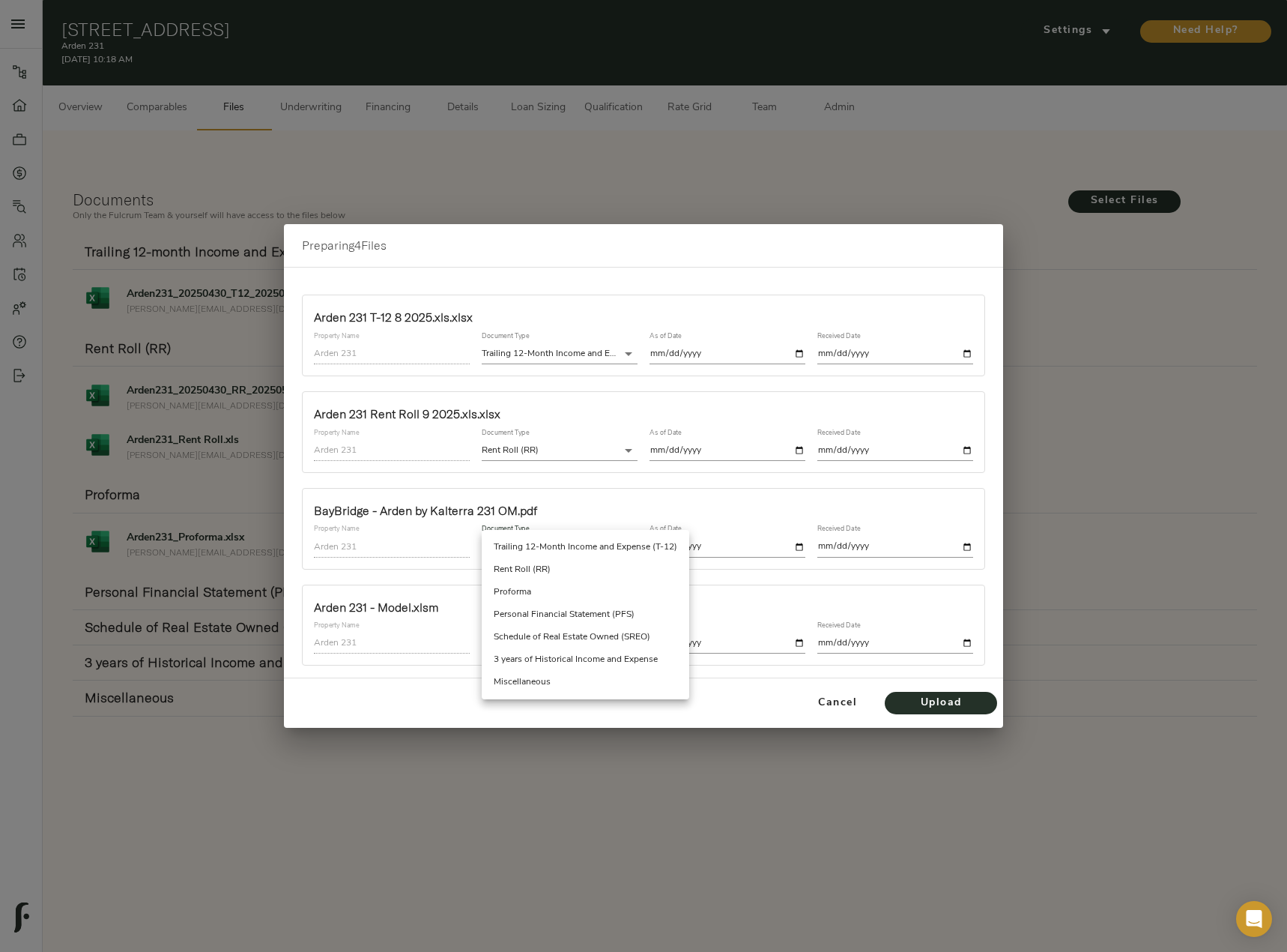
click at [525, 545] on body "Arden 231 - 231 Windsor Blvd, San Marcos, TX 78666 Pipeline Dashboard Portfolio…" at bounding box center [643, 492] width 1287 height 986
click at [539, 679] on li "Miscellaneous" at bounding box center [586, 682] width 208 height 23
type input "miscellaneous"
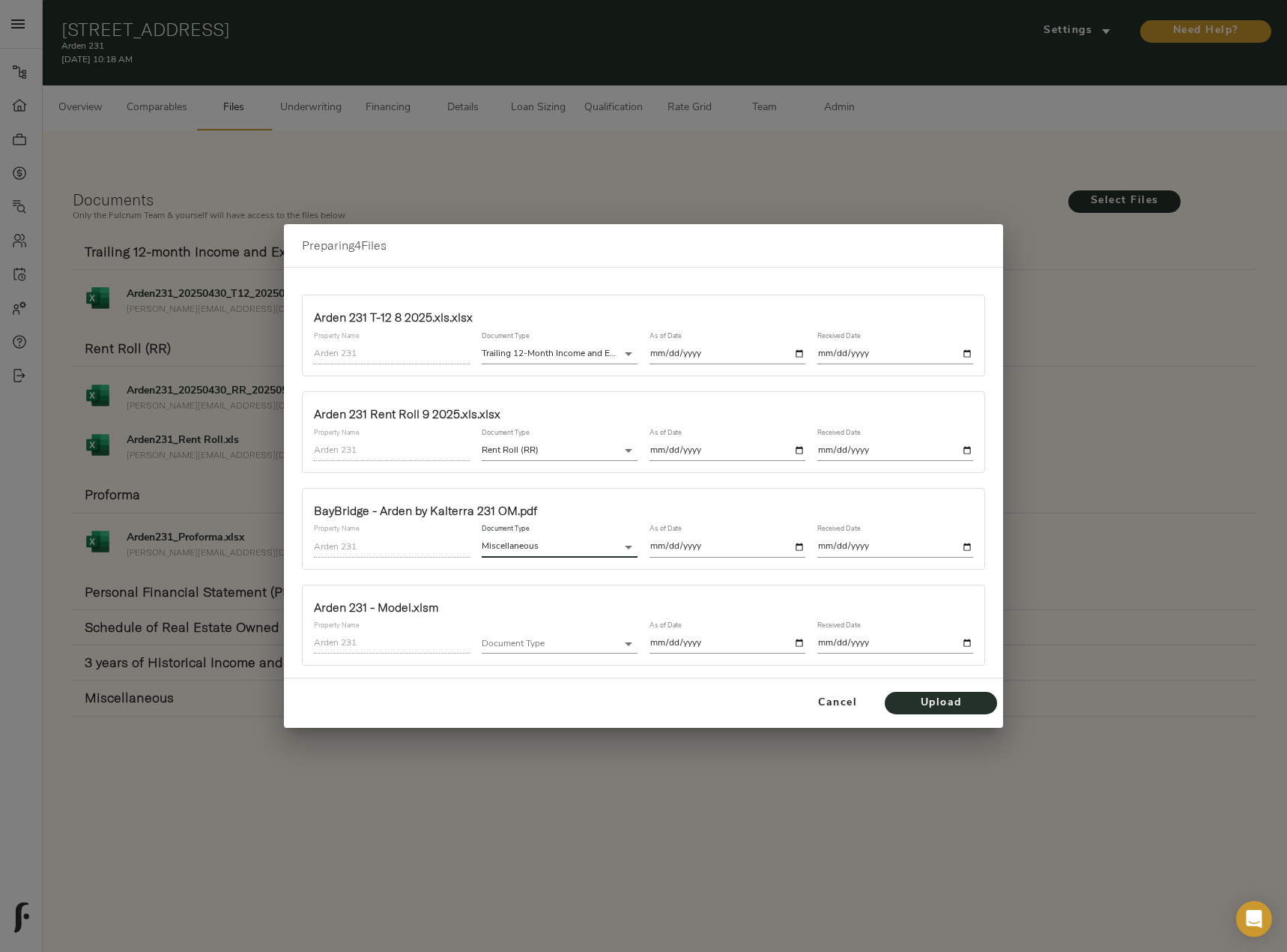
click at [798, 551] on input "date" at bounding box center [727, 547] width 156 height 20
type input "2025-09-29"
click at [968, 546] on input "date" at bounding box center [895, 547] width 156 height 20
type input "2025-09-29"
click at [558, 644] on body "Arden 231 - 231 Windsor Blvd, San Marcos, TX 78666 Pipeline Dashboard Portfolio…" at bounding box center [643, 492] width 1287 height 986
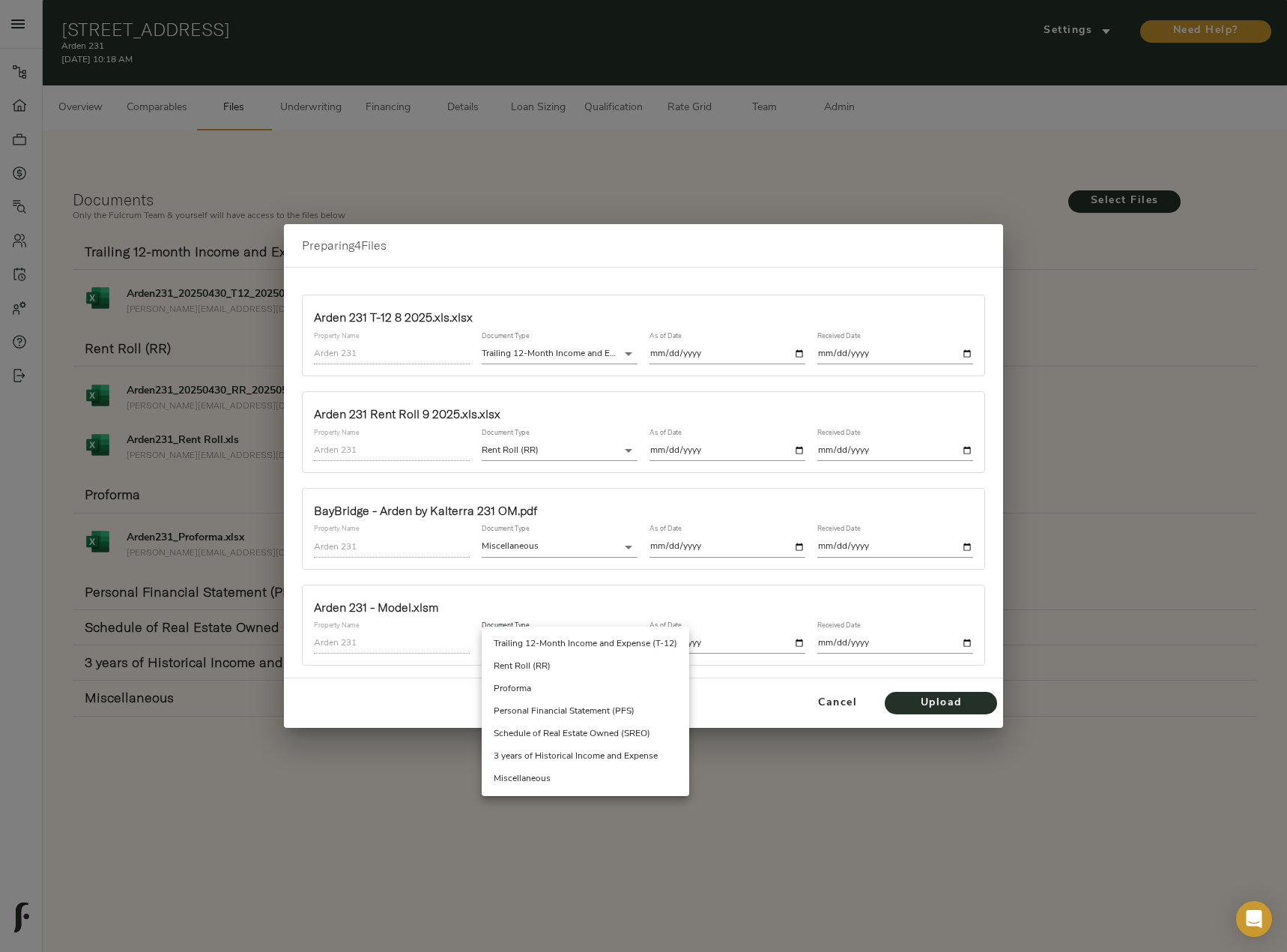
click at [562, 776] on li "Miscellaneous" at bounding box center [586, 779] width 208 height 23
type input "miscellaneous"
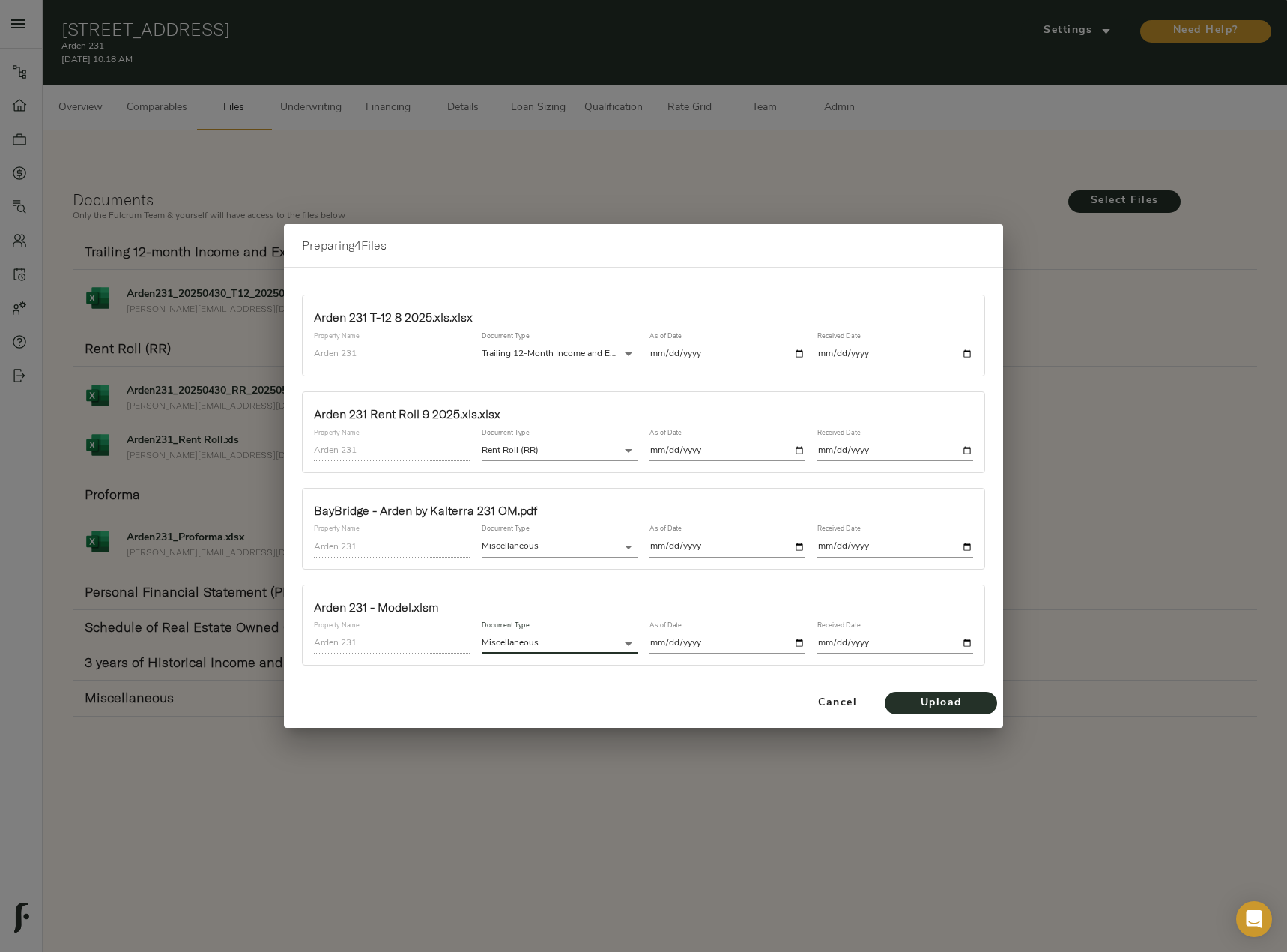
click at [801, 639] on input "date" at bounding box center [727, 643] width 156 height 20
type input "2025-09-29"
click at [971, 642] on input "date" at bounding box center [895, 643] width 156 height 20
type input "2025-09-29"
click at [972, 704] on span "Upload" at bounding box center [940, 702] width 82 height 19
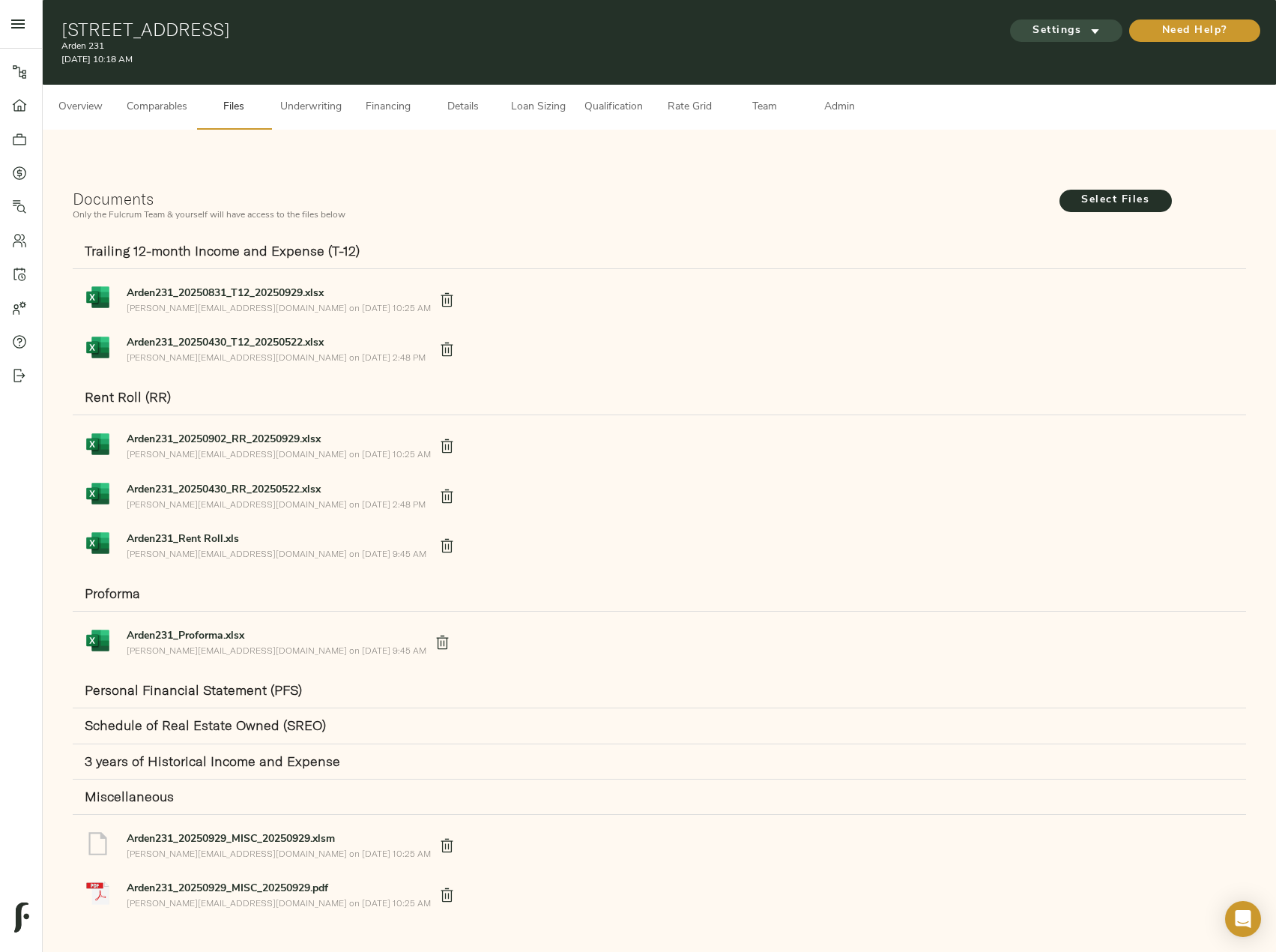
click at [1078, 36] on span "Settings" at bounding box center [1066, 31] width 82 height 19
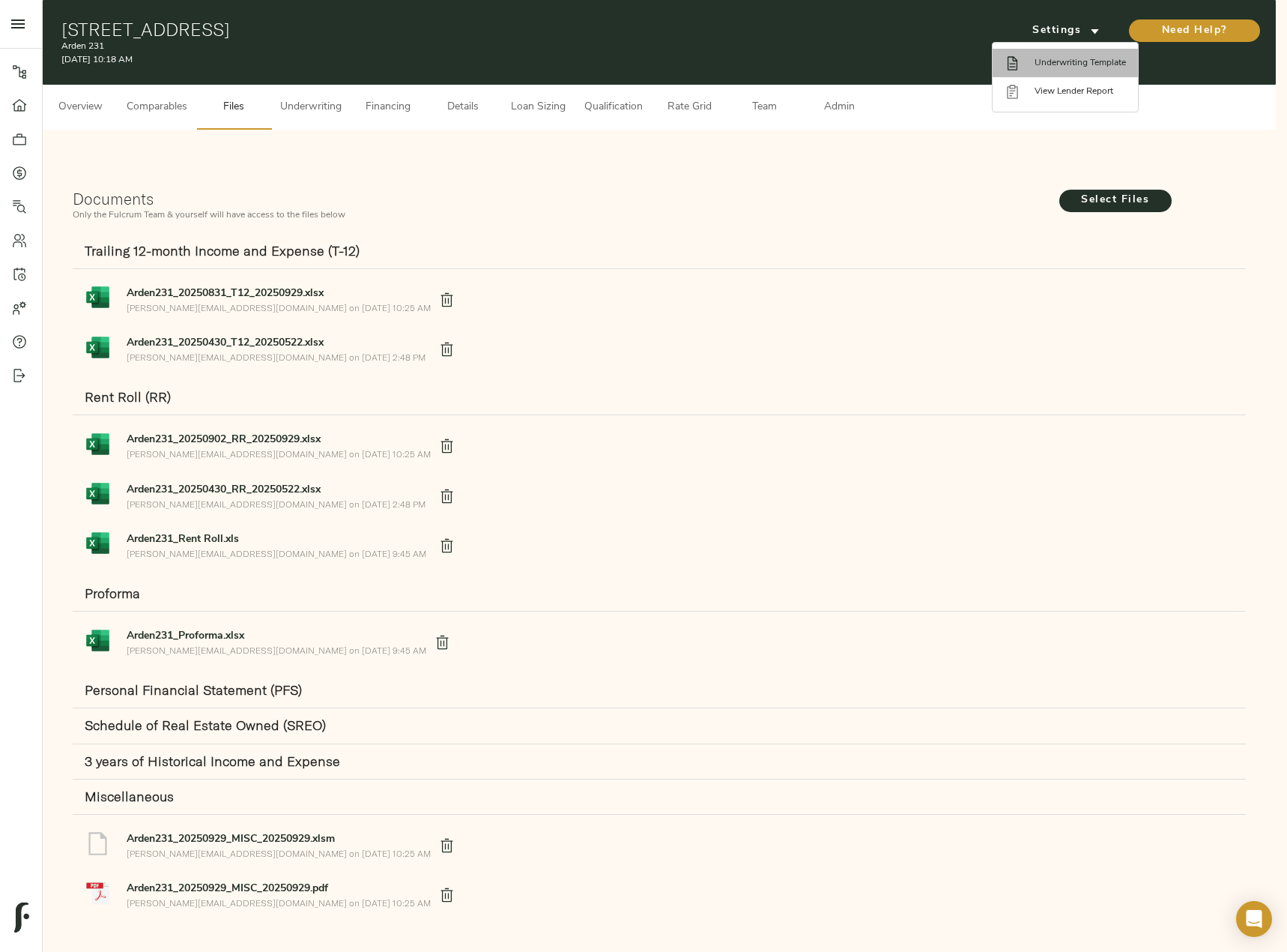
click at [1082, 63] on span "Underwriting Template" at bounding box center [1081, 63] width 91 height 14
